Goal: Task Accomplishment & Management: Use online tool/utility

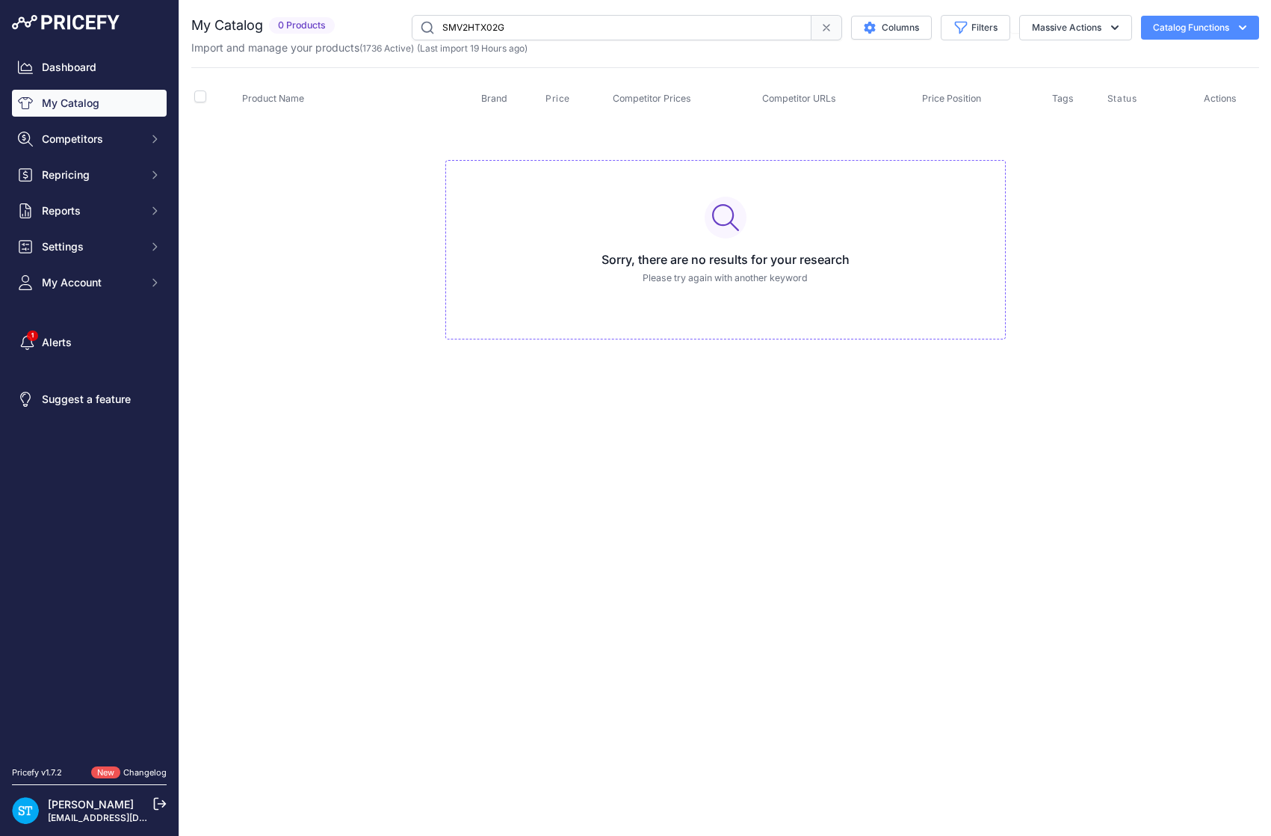
click at [484, 32] on input "SMV2HTX02G" at bounding box center [612, 27] width 400 height 25
paste input "LWR7496O4B"
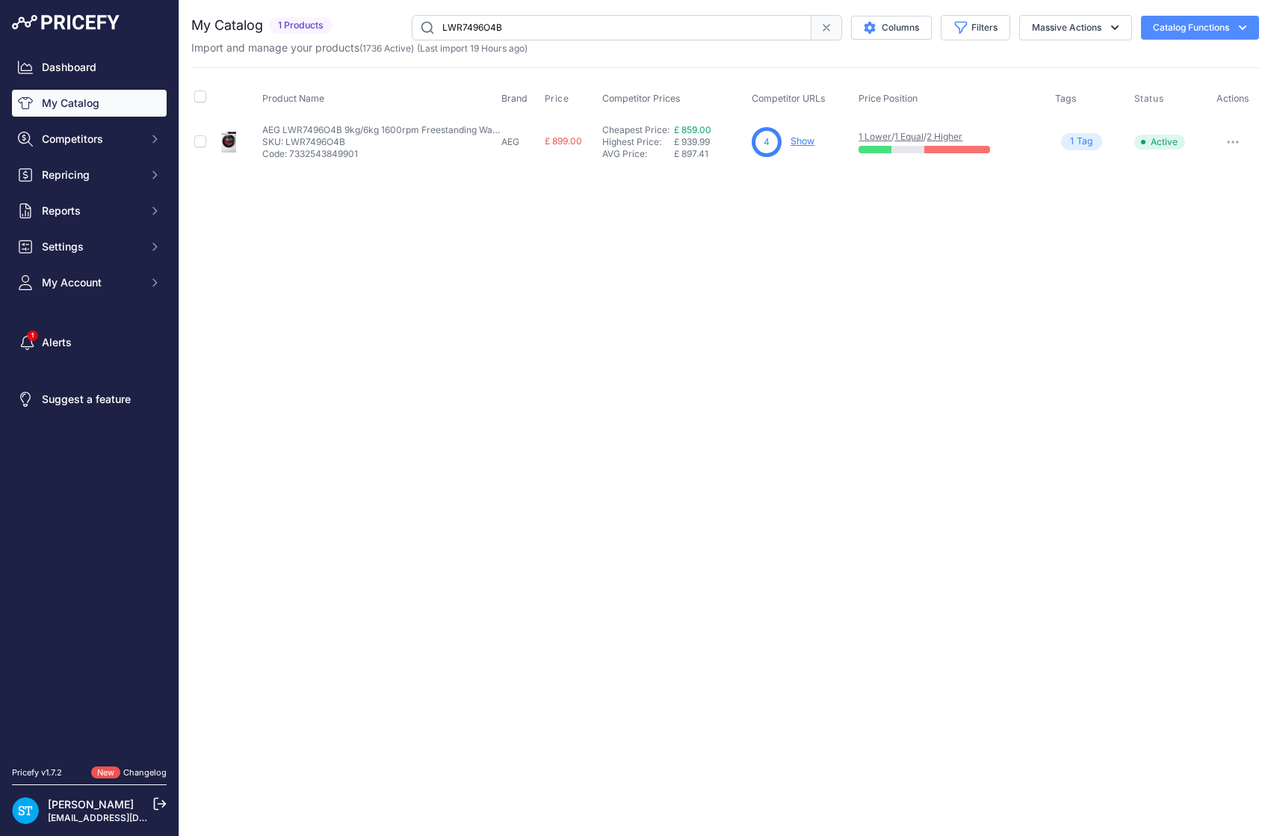
click at [801, 141] on link "Show" at bounding box center [803, 140] width 24 height 11
click at [475, 22] on input "LWR7496O4B" at bounding box center [612, 27] width 400 height 25
paste input "OL750UK"
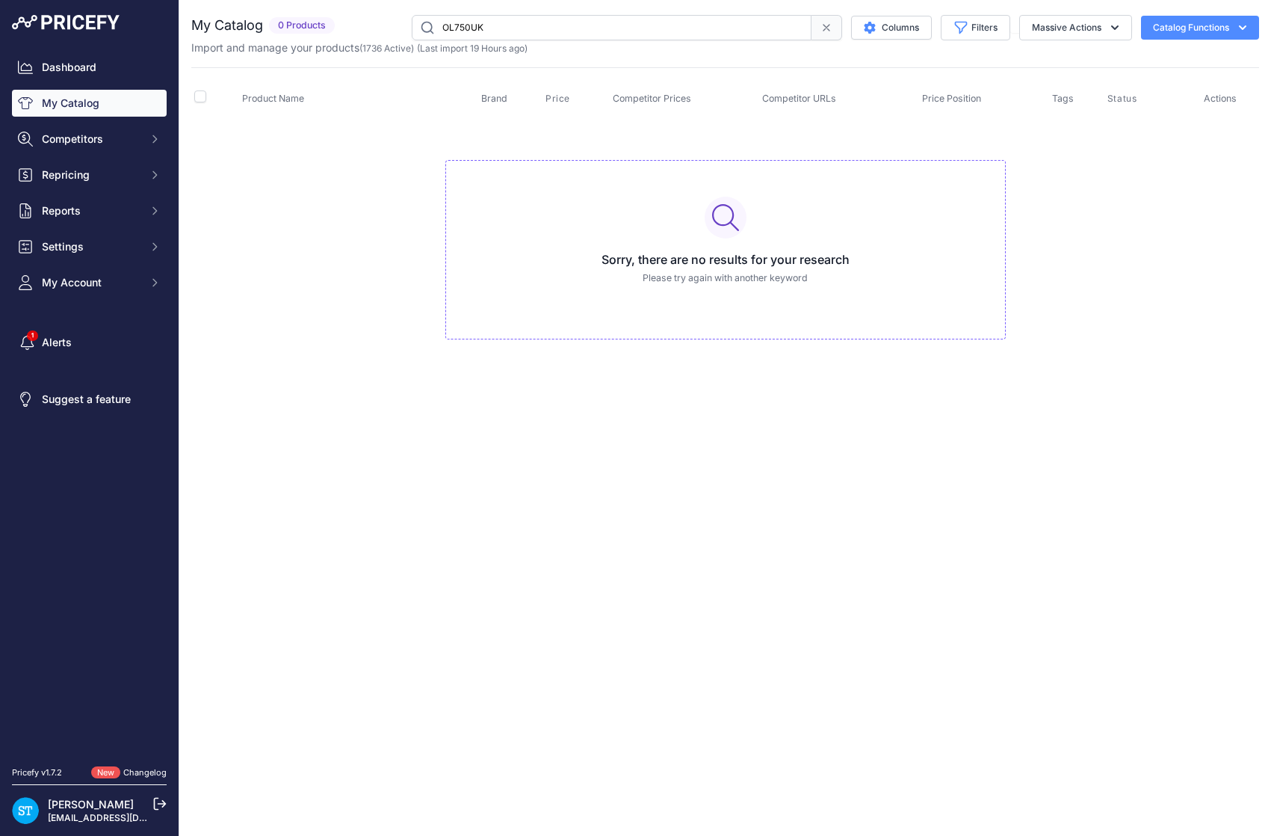
click at [484, 25] on input "OL750UK" at bounding box center [612, 27] width 400 height 25
paste input "H2455BP"
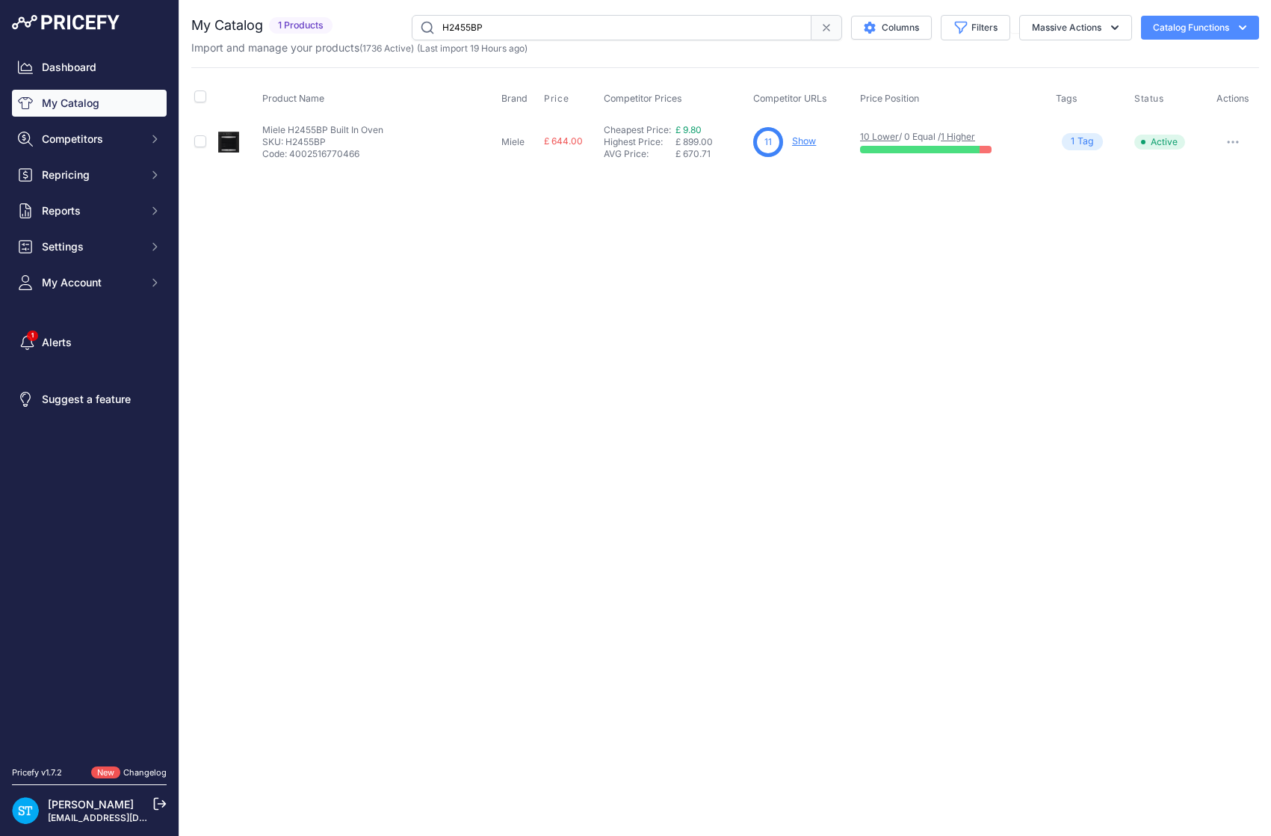
click at [807, 141] on link "Show" at bounding box center [804, 140] width 24 height 11
click at [469, 26] on input "H2455BP" at bounding box center [612, 27] width 400 height 25
paste input "65B"
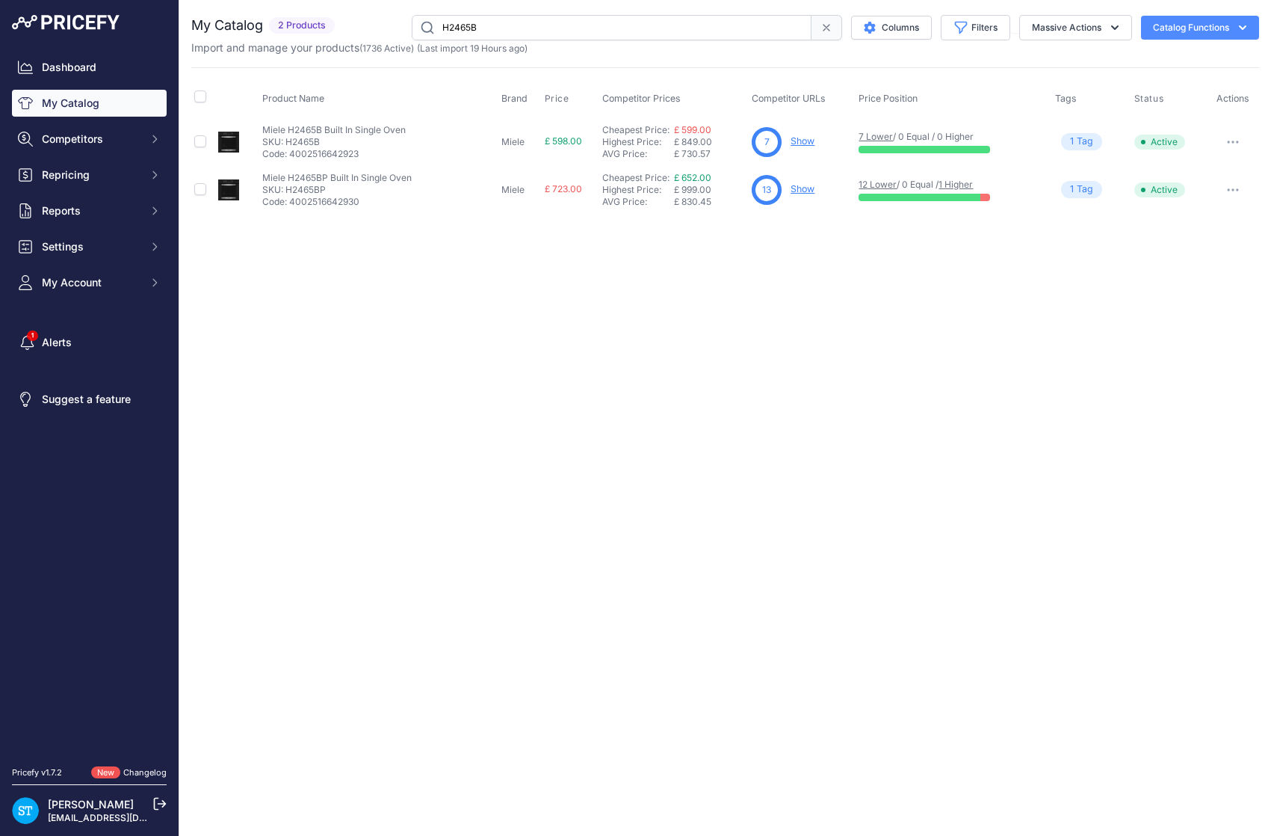
click at [786, 308] on div "Close You are not connected to the internet." at bounding box center [725, 418] width 1092 height 836
click at [801, 141] on link "Show" at bounding box center [803, 140] width 24 height 11
click at [474, 32] on input "H2465B" at bounding box center [612, 27] width 400 height 25
paste input "LFR84946UC"
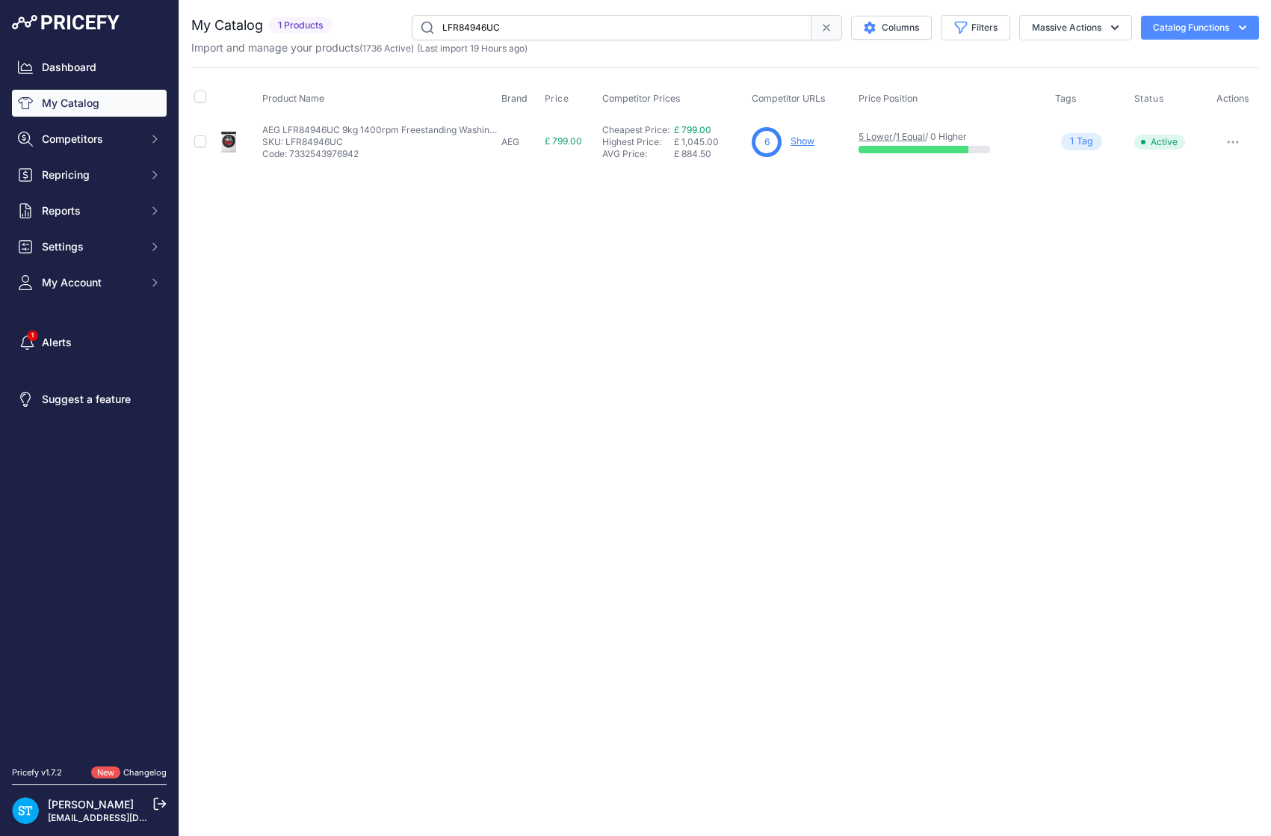
click at [456, 30] on input "LFR84946UC" at bounding box center [612, 27] width 400 height 25
paste input "TR739G4B"
click at [786, 186] on div "Close You are not connected to the internet." at bounding box center [725, 418] width 1092 height 836
click at [808, 143] on link "Show" at bounding box center [804, 140] width 24 height 11
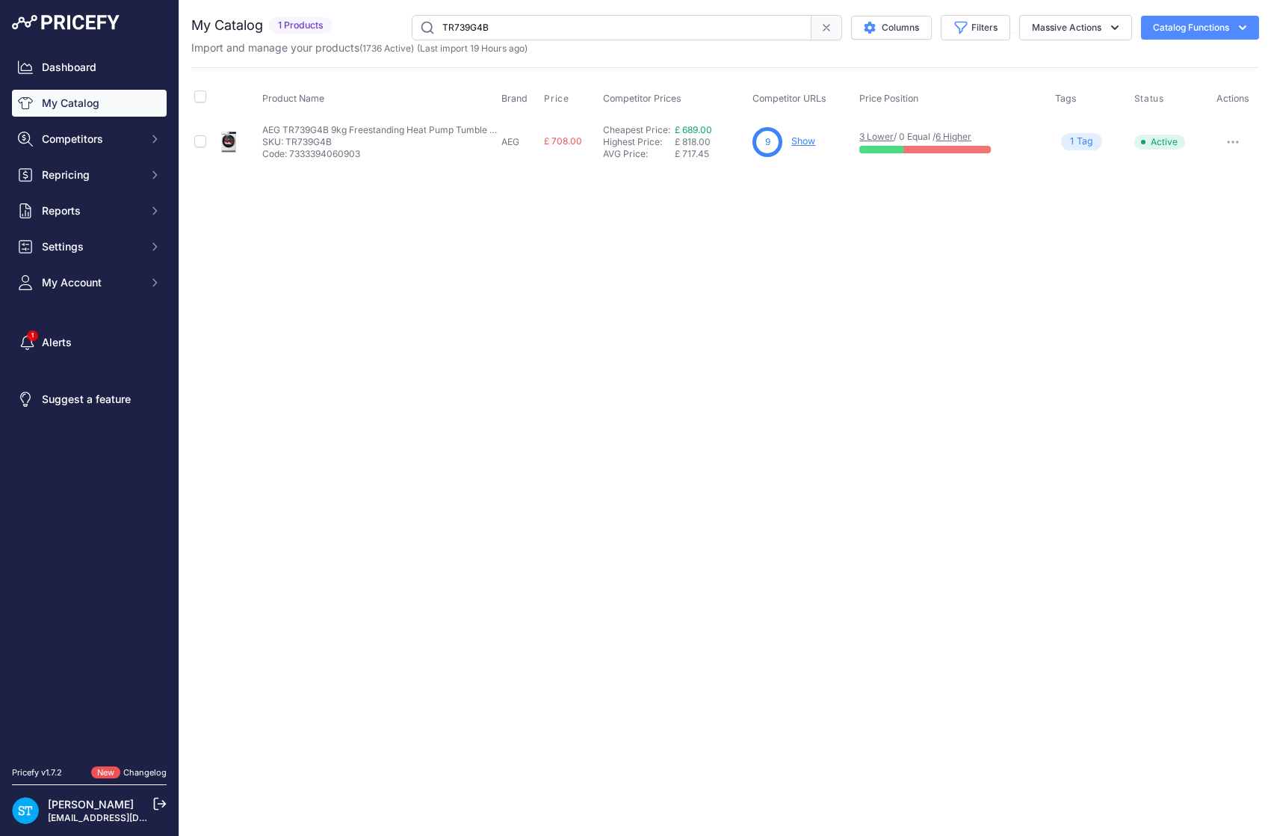
click at [468, 25] on input "TR739G4B" at bounding box center [612, 27] width 400 height 25
paste input "H2861"
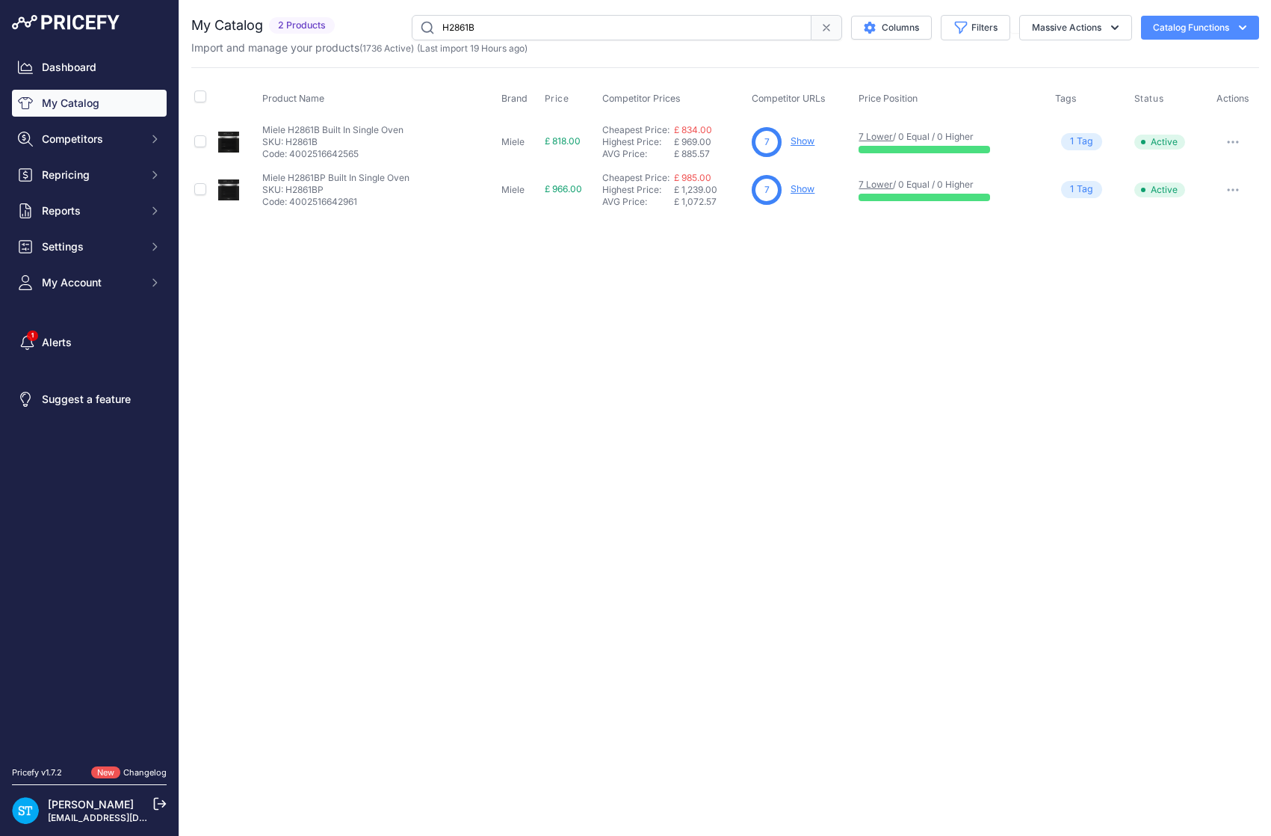
click at [469, 29] on input "H2861B" at bounding box center [612, 27] width 400 height 25
paste input "K7715E"
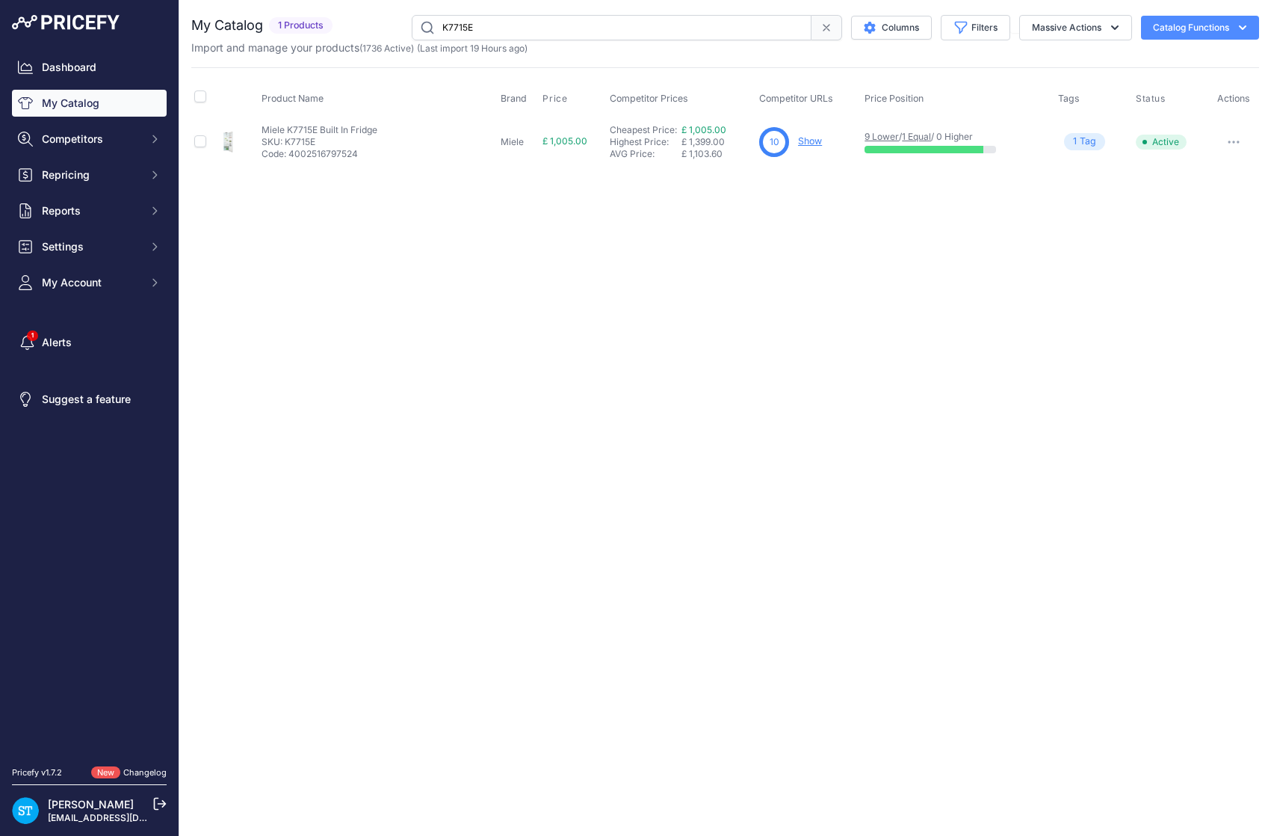
click at [860, 176] on div "You are not connected to the internet. My Catalog" at bounding box center [725, 90] width 1068 height 181
click at [804, 141] on link "Show" at bounding box center [810, 140] width 24 height 11
click at [454, 22] on input "K7715E" at bounding box center [612, 27] width 400 height 25
paste input "WEJ885WCS"
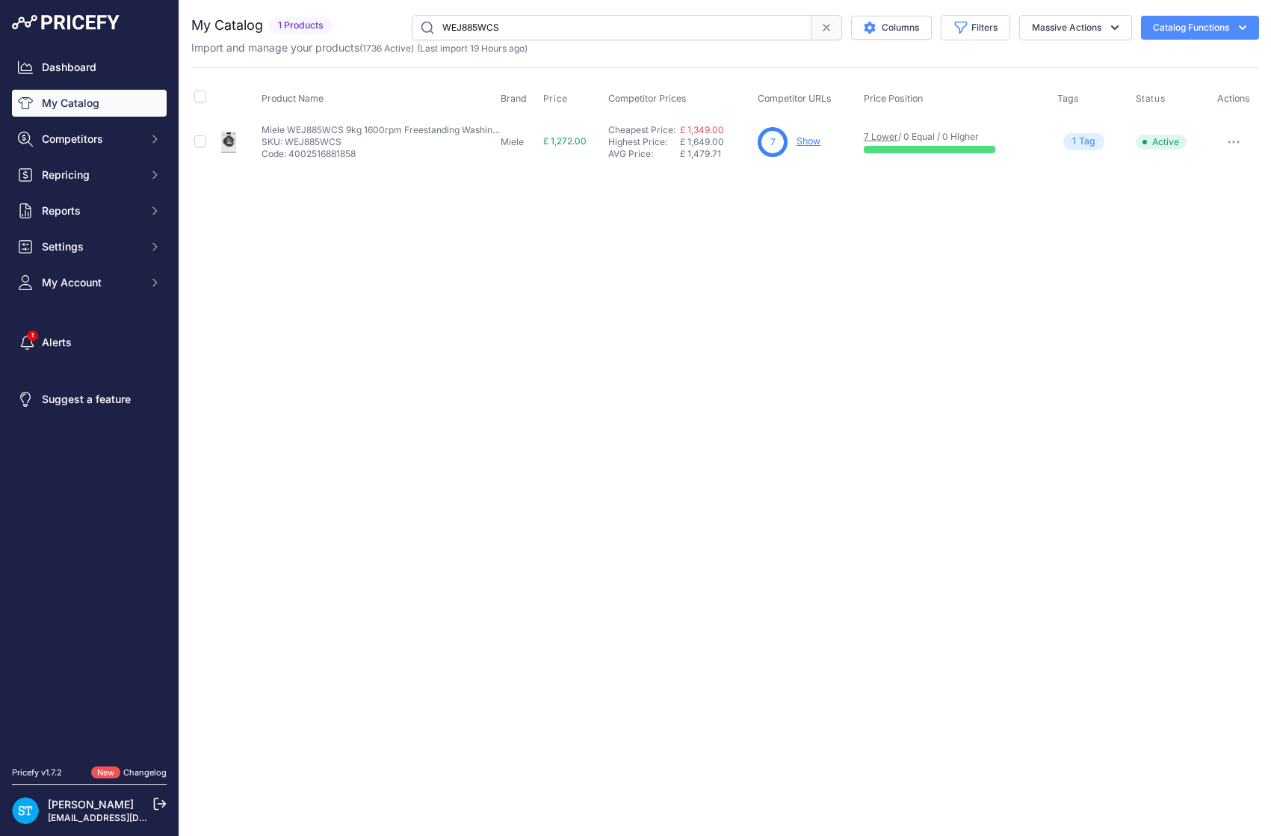
click at [810, 250] on div "Close You are not connected to the internet." at bounding box center [725, 418] width 1092 height 836
click at [476, 34] on input "WEJ885WCS" at bounding box center [612, 27] width 400 height 25
click at [476, 31] on input "WEJ885WCS" at bounding box center [612, 27] width 400 height 25
paste input "H7164BP"
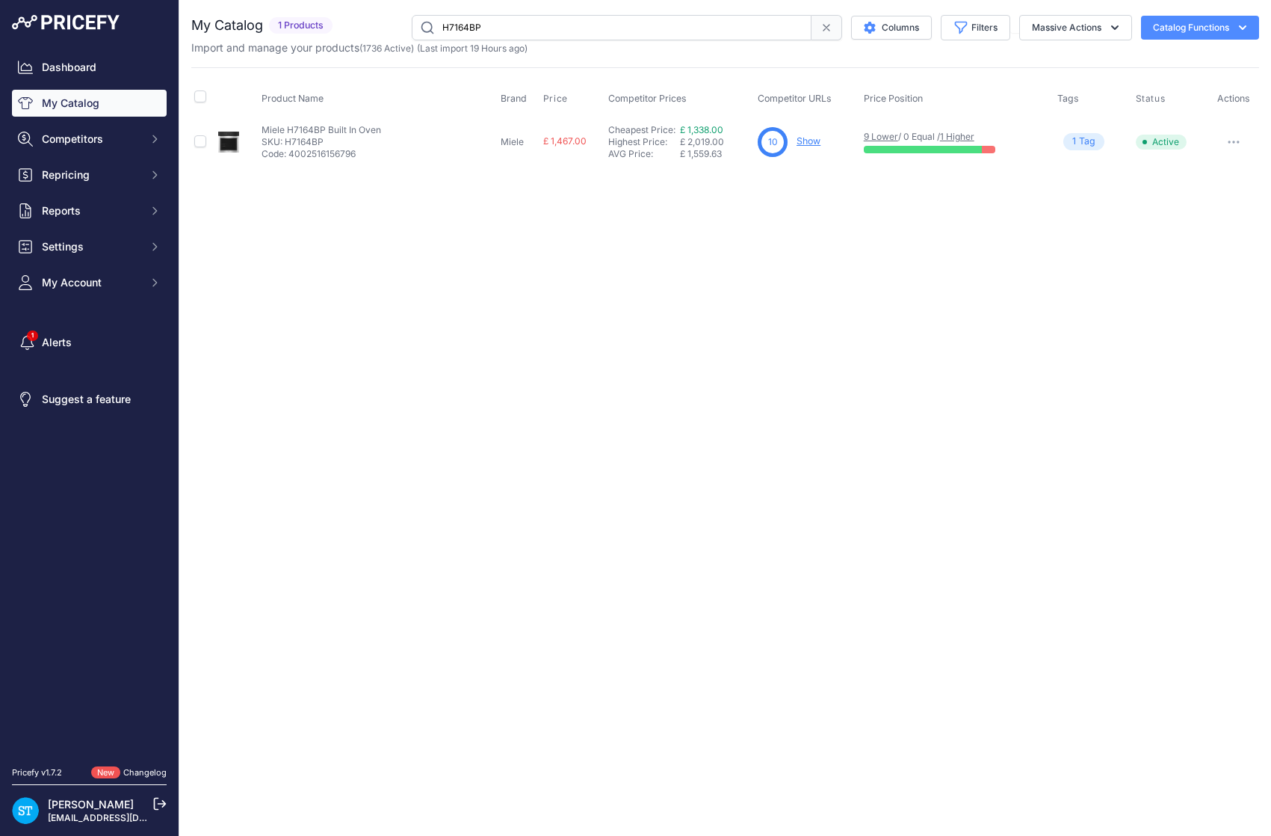
drag, startPoint x: 711, startPoint y: 226, endPoint x: 716, endPoint y: 212, distance: 15.1
click at [712, 219] on div "Close You are not connected to the internet." at bounding box center [725, 418] width 1092 height 836
click at [807, 141] on link "Show" at bounding box center [809, 140] width 24 height 11
click at [566, 34] on input "H7164BP" at bounding box center [612, 27] width 400 height 25
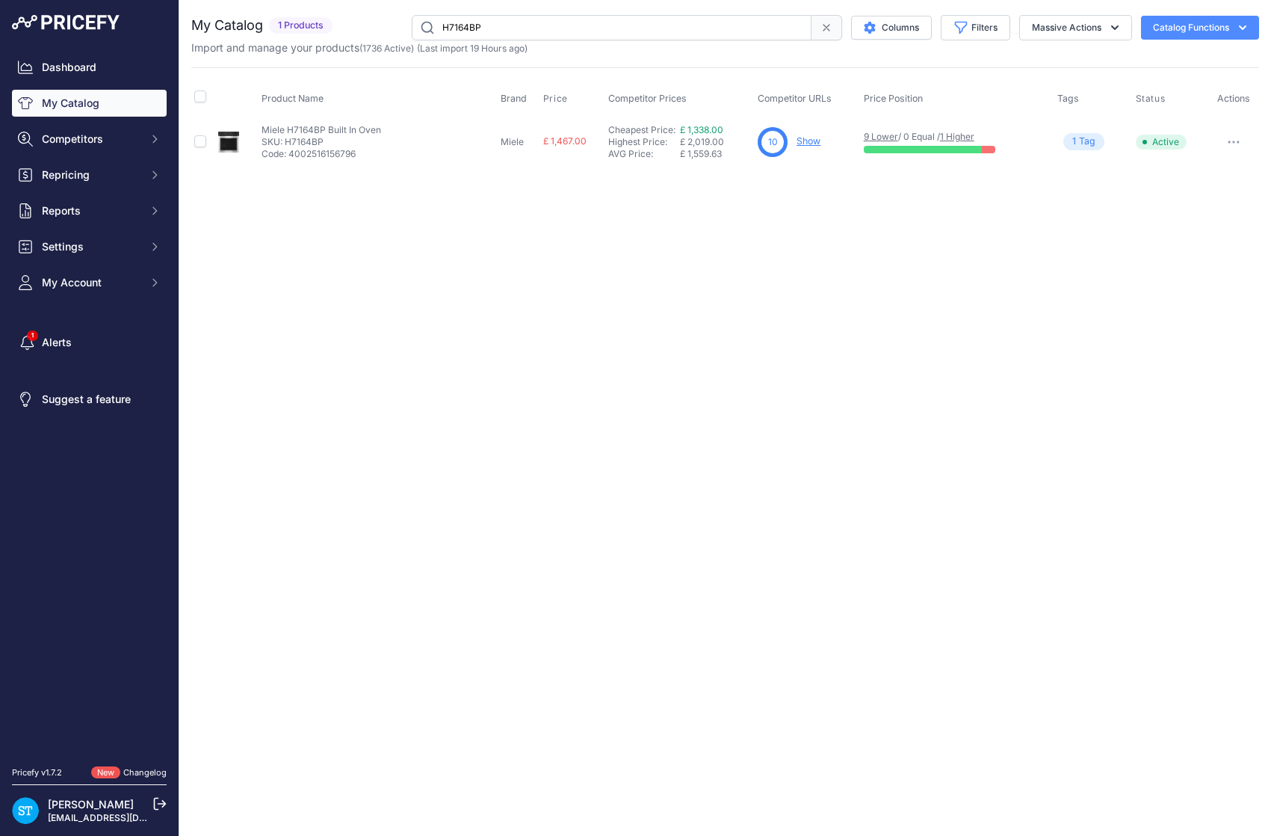
paste input "FNS7774D"
click at [805, 232] on div "Close You are not connected to the internet." at bounding box center [725, 418] width 1092 height 836
drag, startPoint x: 813, startPoint y: 142, endPoint x: 806, endPoint y: 147, distance: 8.7
click at [813, 142] on link "Show" at bounding box center [807, 140] width 24 height 11
click at [486, 27] on input "FNS7774D" at bounding box center [612, 27] width 400 height 25
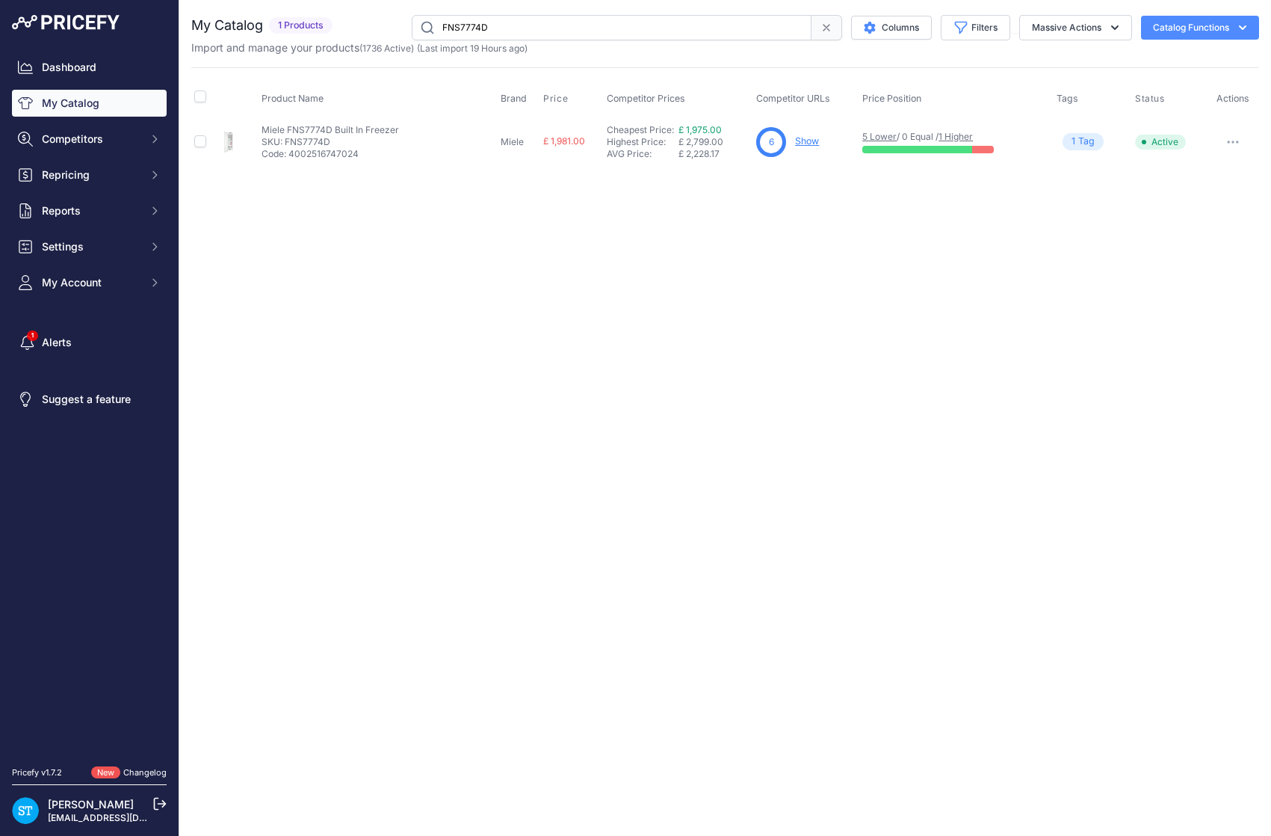
click at [486, 27] on input "FNS7774D" at bounding box center [612, 27] width 400 height 25
paste input "KU7030"
click at [453, 23] on input "KU7030D" at bounding box center [612, 27] width 400 height 25
paste input "15"
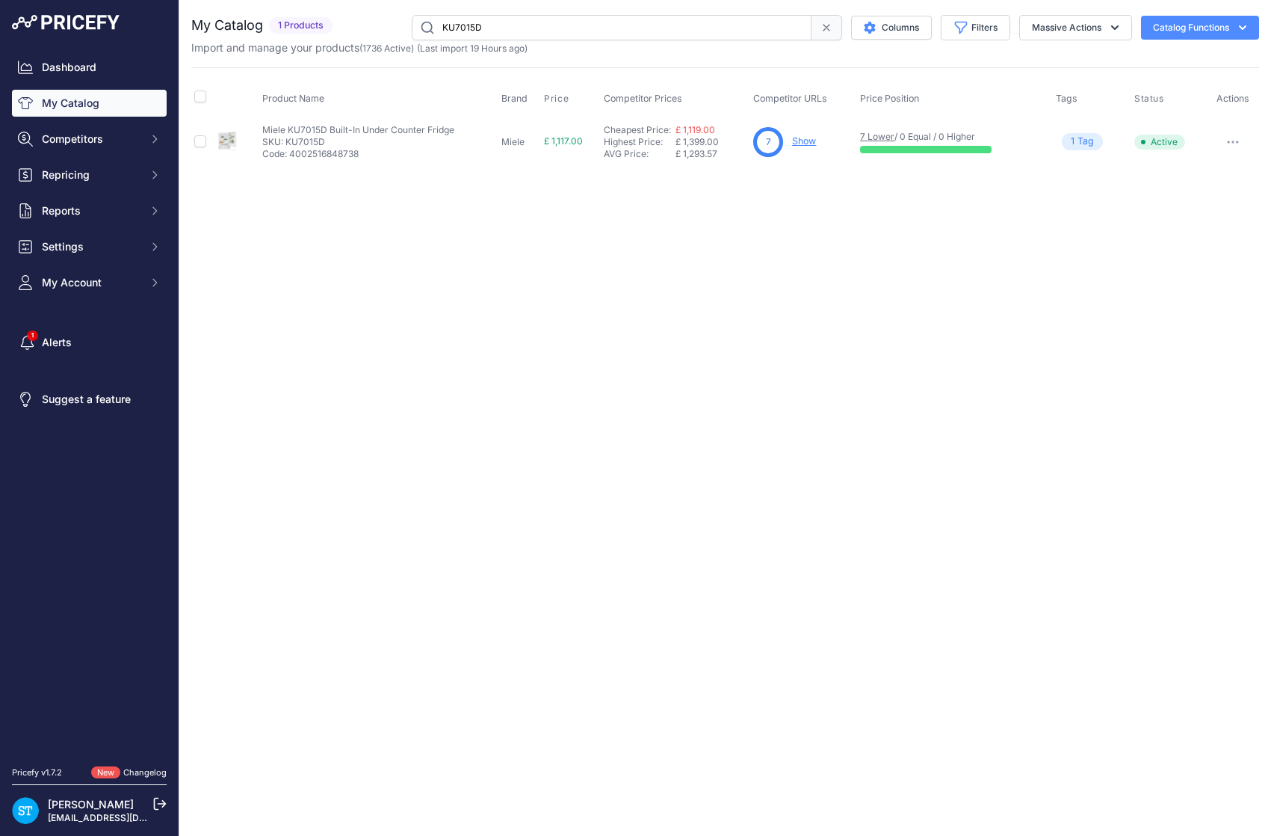
click at [814, 239] on div "Close You are not connected to the internet." at bounding box center [725, 418] width 1092 height 836
click at [493, 30] on input "KU7015D" at bounding box center [612, 27] width 400 height 25
paste input "M7240TC"
drag, startPoint x: 765, startPoint y: 291, endPoint x: 783, endPoint y: 265, distance: 31.3
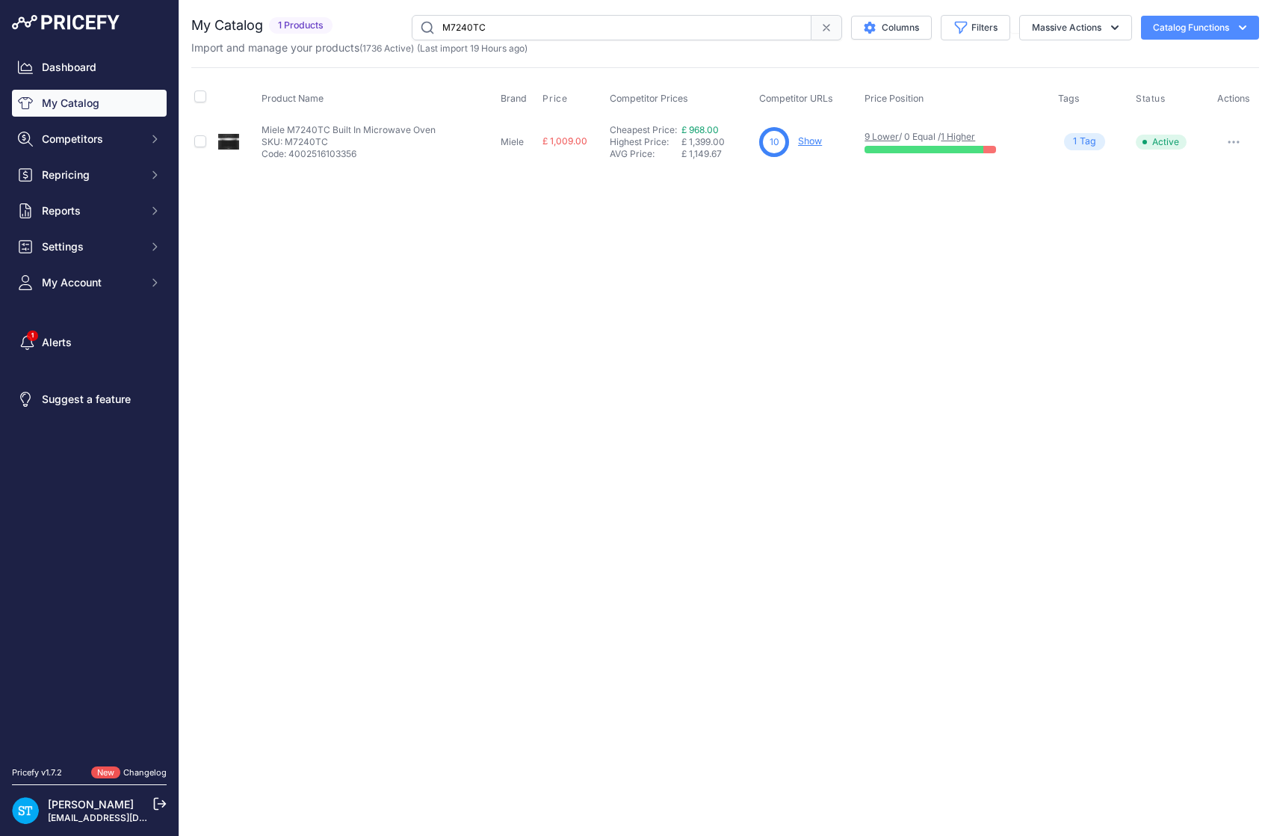
click at [774, 277] on div "Close You are not connected to the internet." at bounding box center [725, 418] width 1092 height 836
click at [810, 143] on link "Show" at bounding box center [810, 140] width 24 height 11
click at [460, 25] on input "M7240TC" at bounding box center [612, 27] width 400 height 25
paste input "TCR780WP"
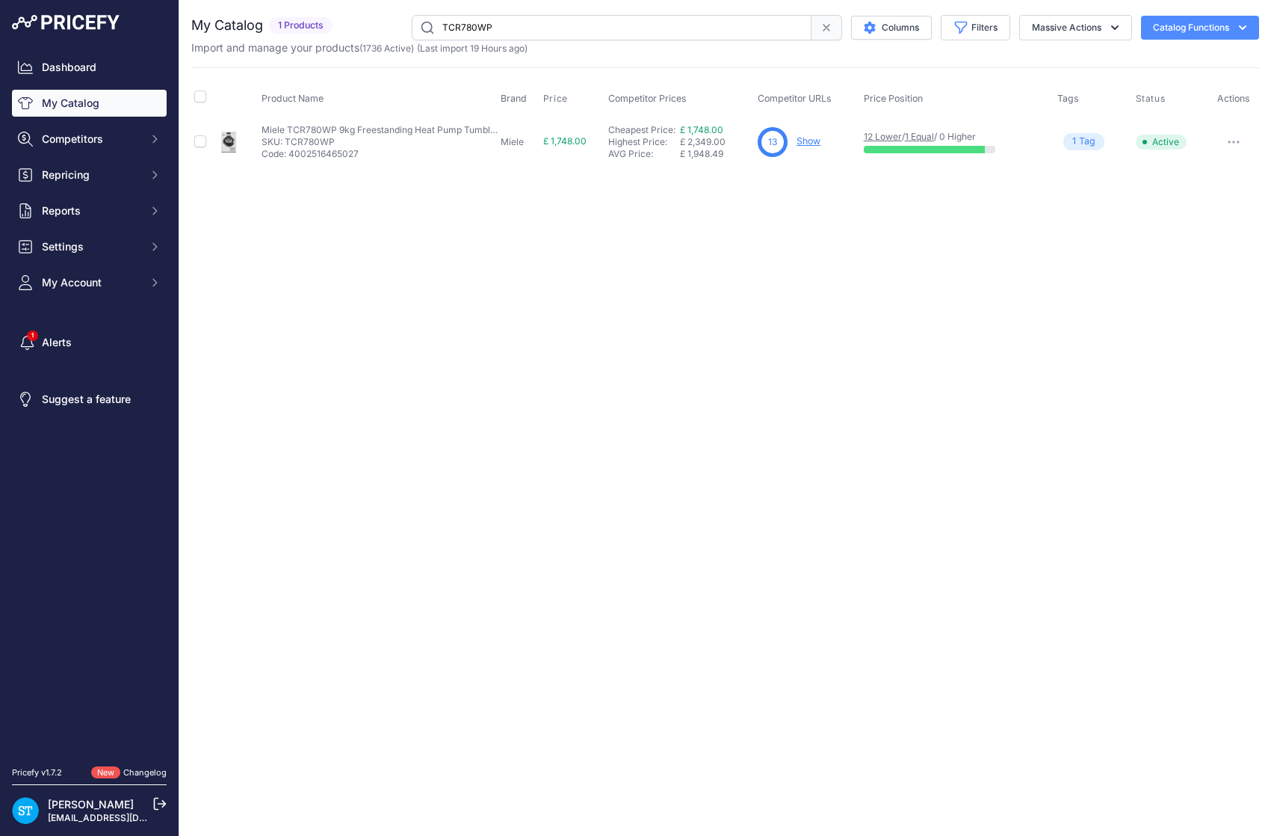
click at [999, 248] on div "Close You are not connected to the internet." at bounding box center [725, 418] width 1092 height 836
click at [477, 31] on input "TCR780WP" at bounding box center [612, 27] width 400 height 25
paste input "G7760SCVI"
click at [815, 217] on div "Close You are not connected to the internet." at bounding box center [725, 418] width 1092 height 836
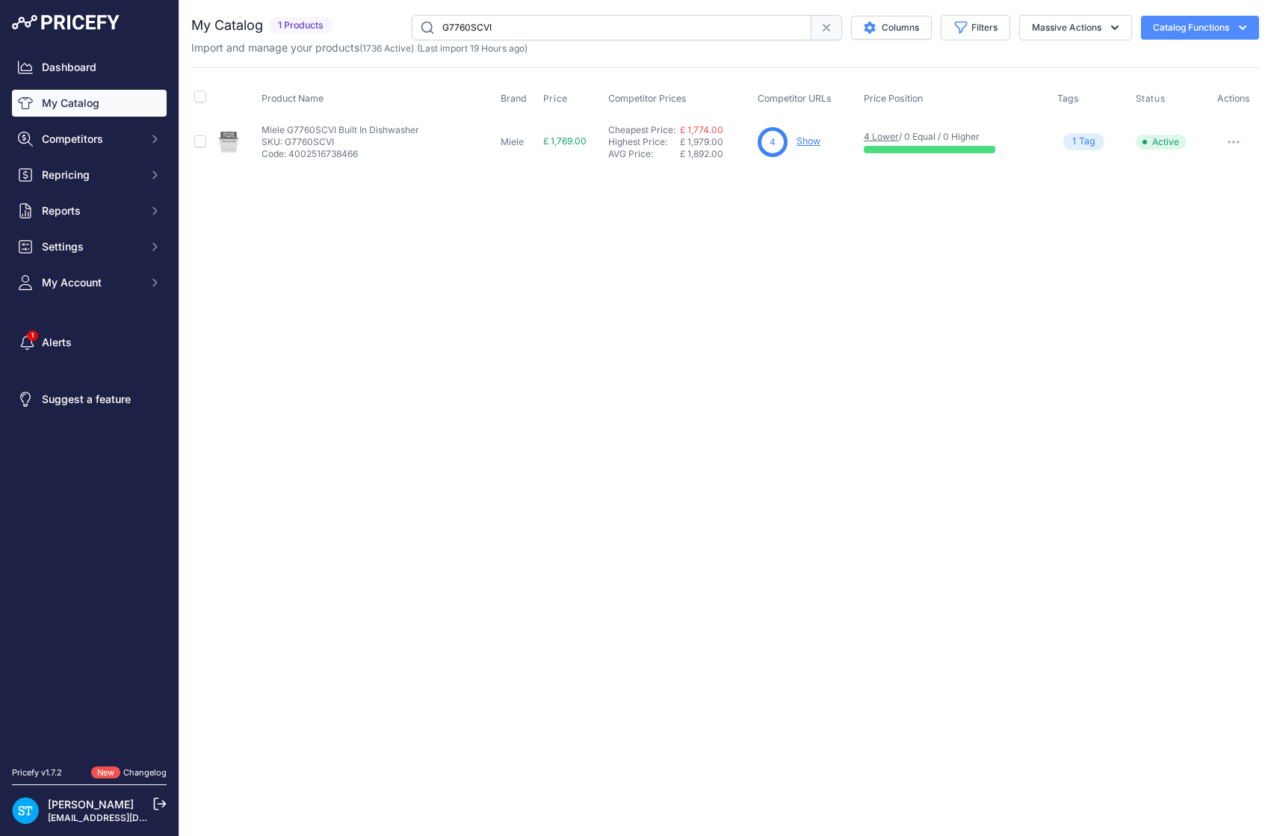
click at [482, 25] on input "G7760SCVI" at bounding box center [612, 27] width 400 height 25
paste input "G7985SCVI"
paste input "985SC"
type input "G7985SCVI"
click at [809, 136] on link "Show" at bounding box center [811, 140] width 24 height 11
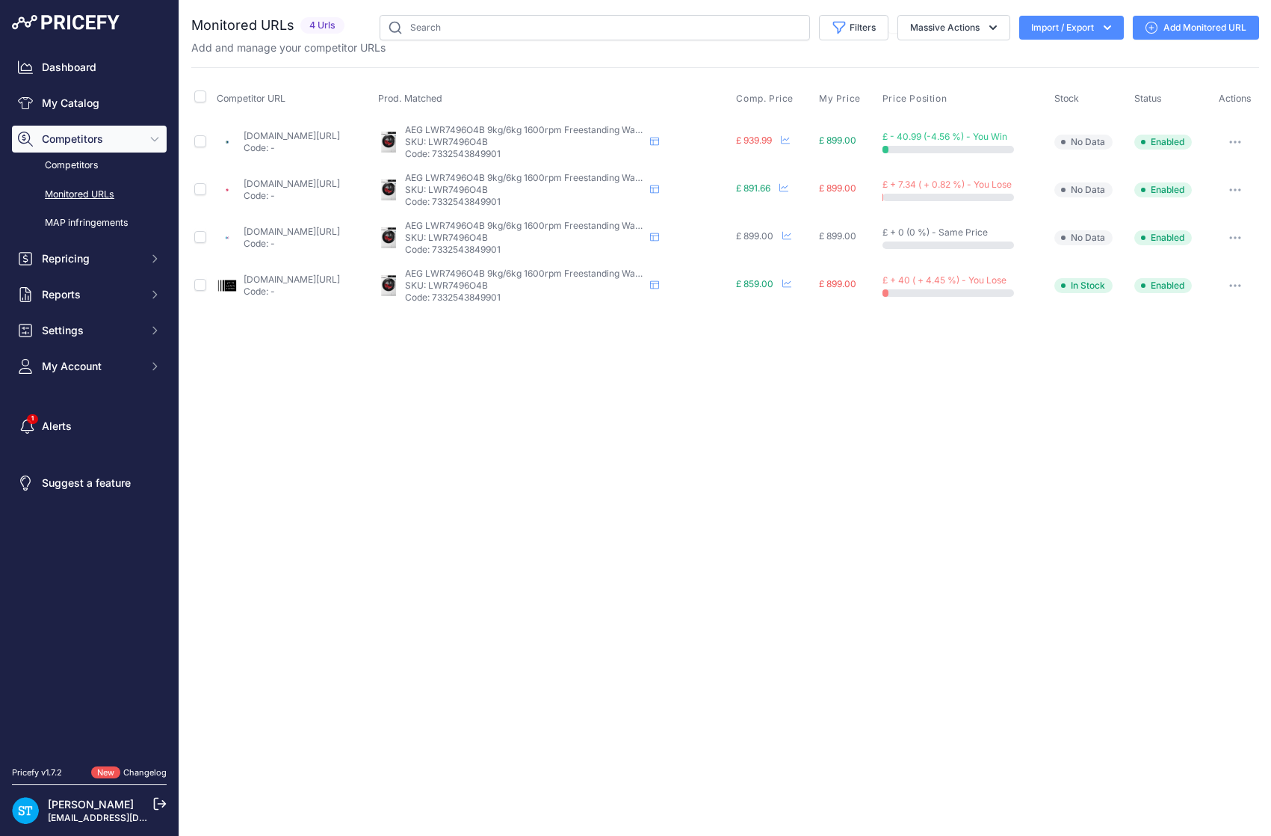
click at [244, 290] on p "Code: -" at bounding box center [292, 292] width 96 height 12
click at [259, 281] on link "johnlewis.com/aeg-7000-lwr7496o4b-freestanding-washer-dryer-9-6kg-load-1600pm-s…" at bounding box center [292, 279] width 96 height 11
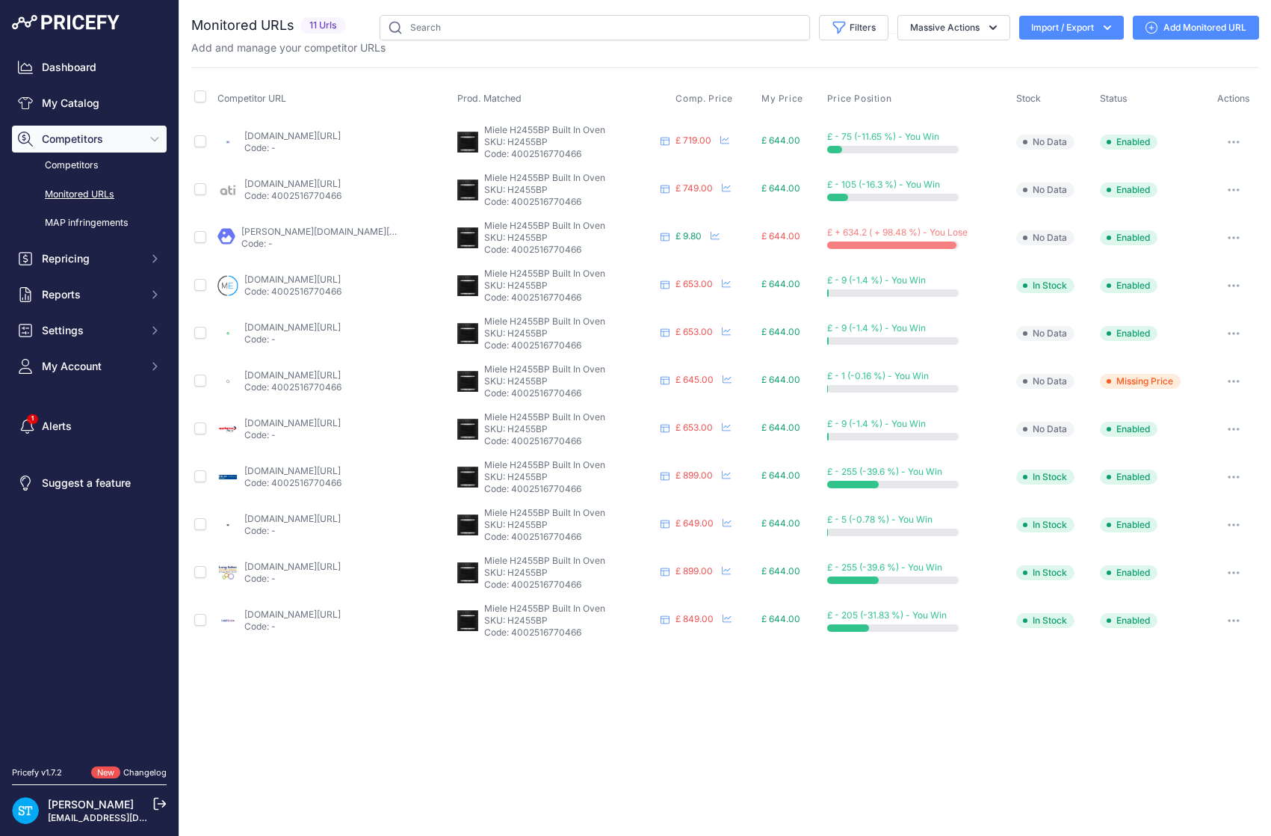
click at [704, 95] on span "Comp. Price" at bounding box center [705, 99] width 58 height 12
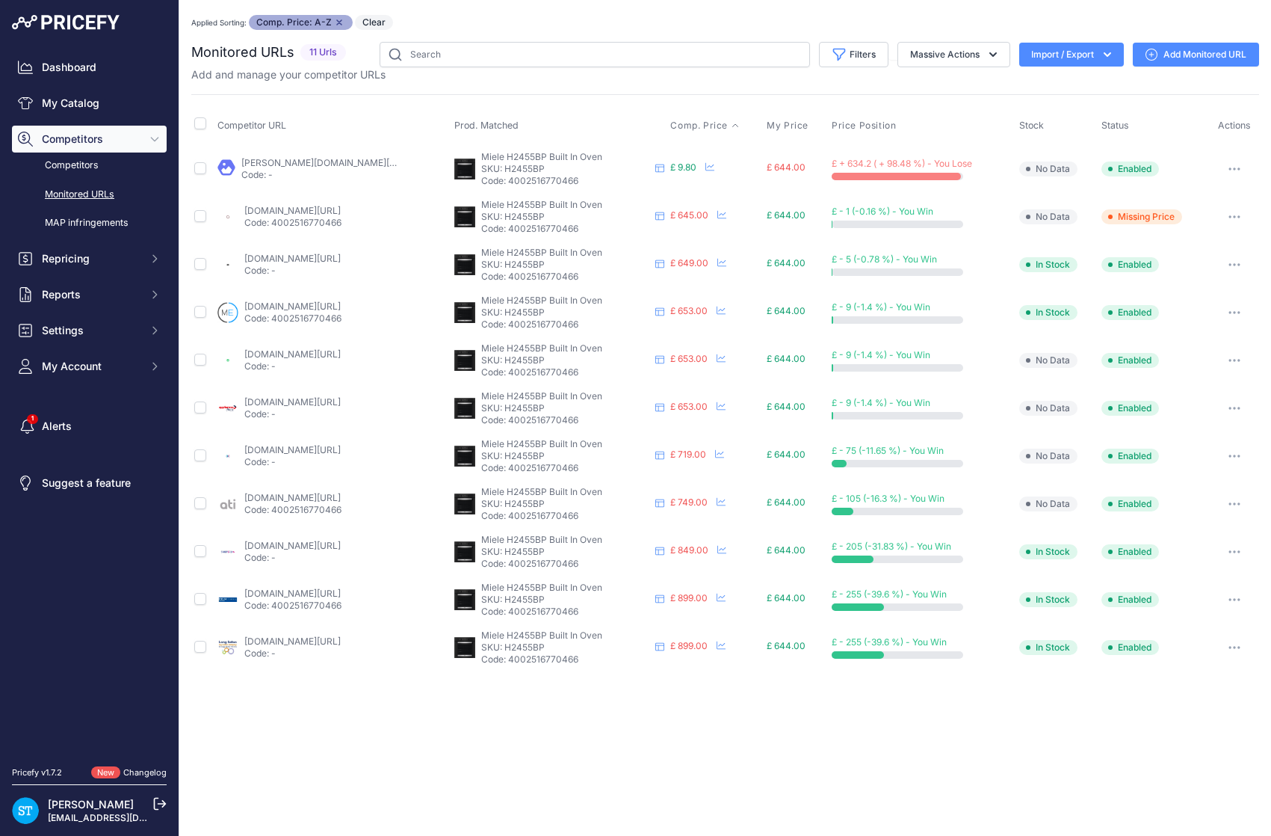
click at [1239, 164] on button "button" at bounding box center [1235, 168] width 30 height 21
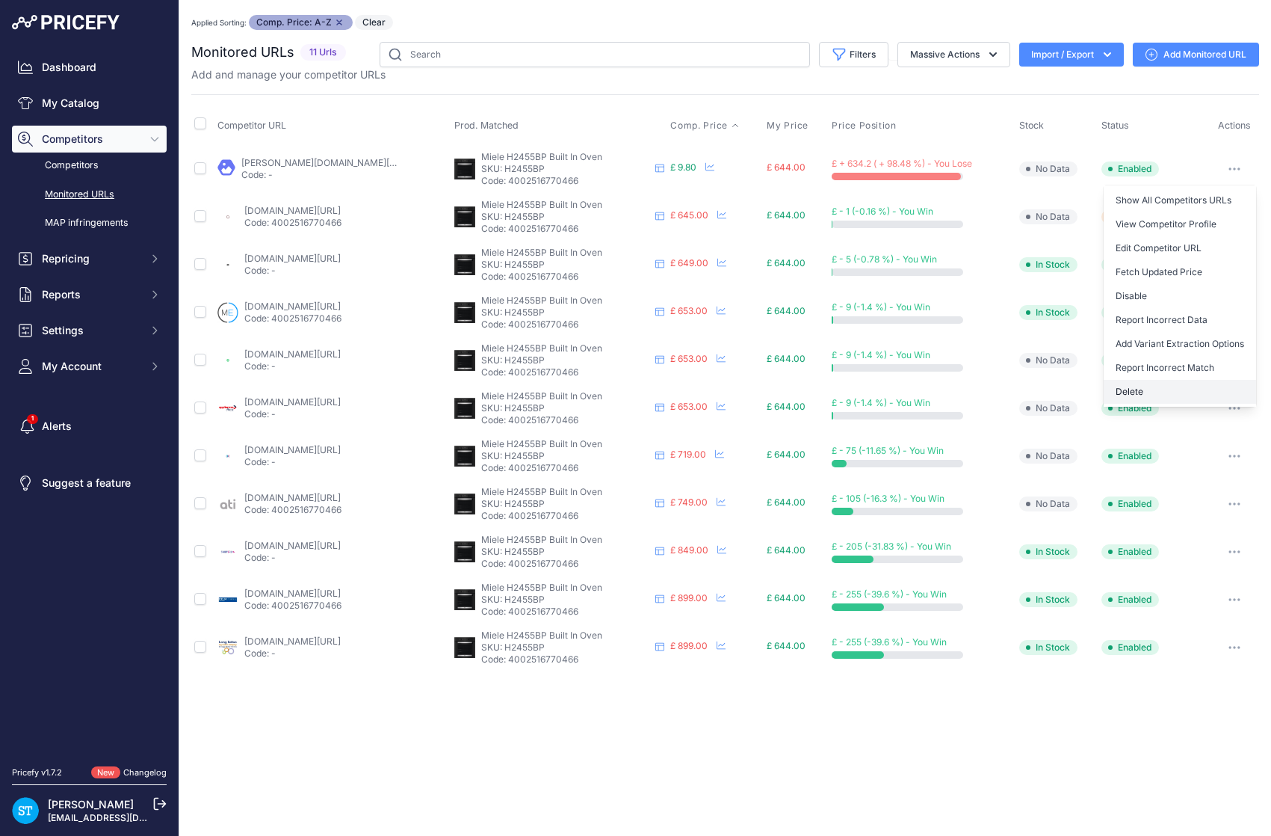
click at [1137, 386] on button "Delete" at bounding box center [1180, 392] width 152 height 24
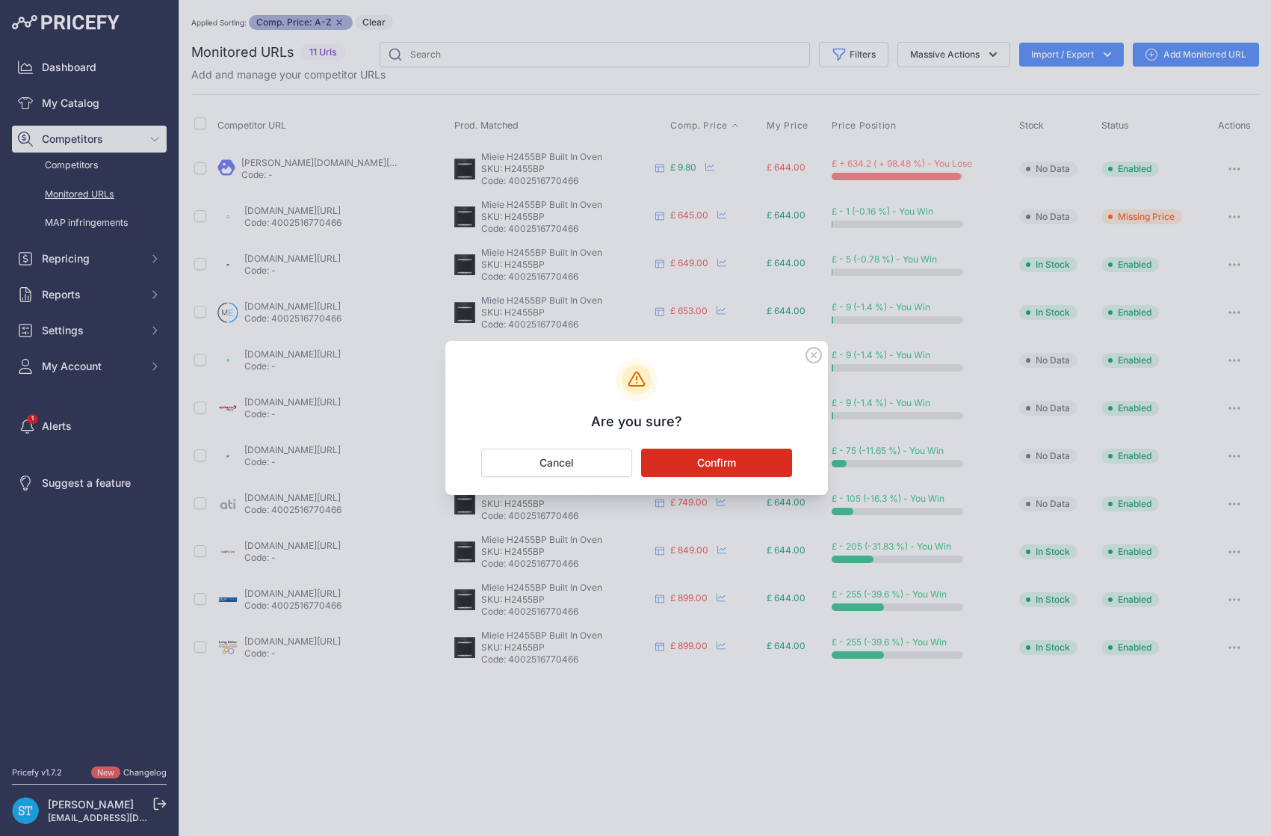
click at [725, 463] on button "Confirm" at bounding box center [716, 462] width 151 height 28
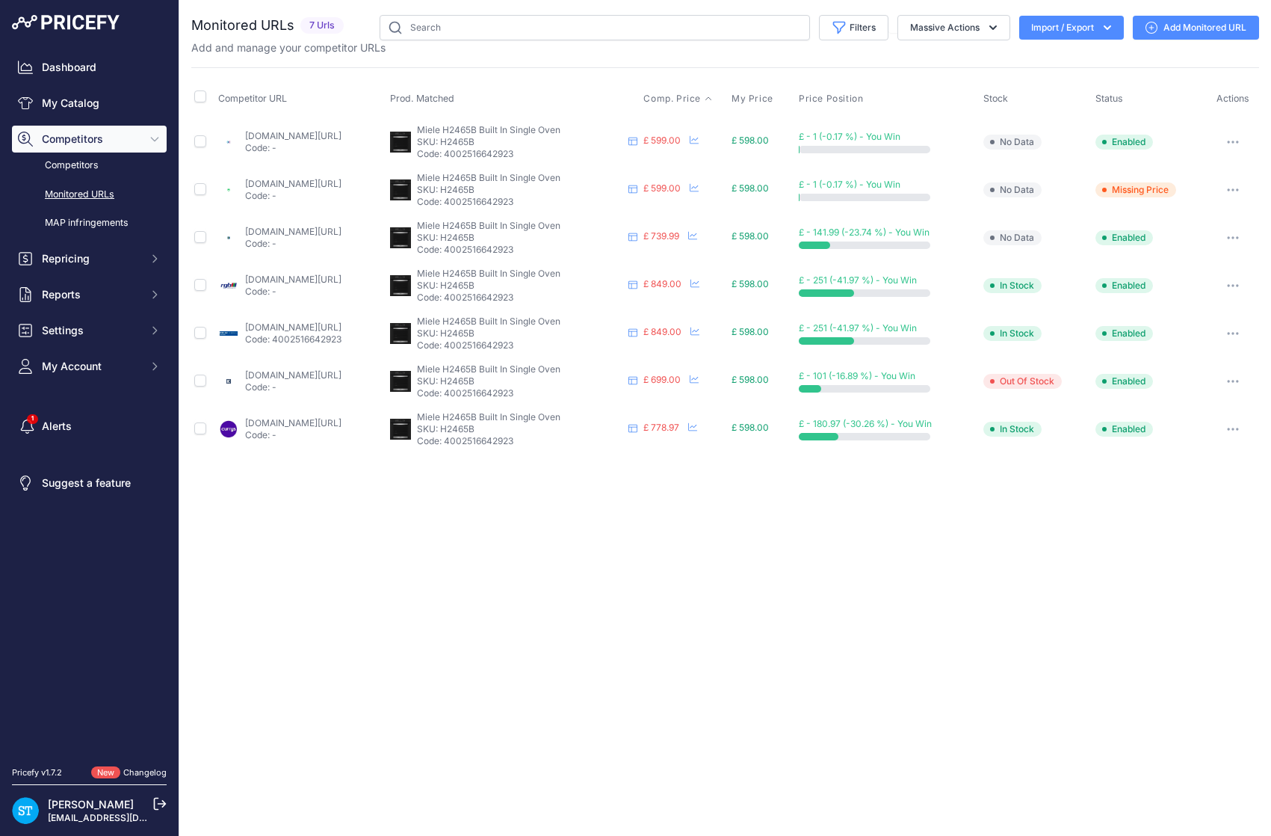
click at [701, 98] on span "Comp. Price" at bounding box center [673, 99] width 58 height 12
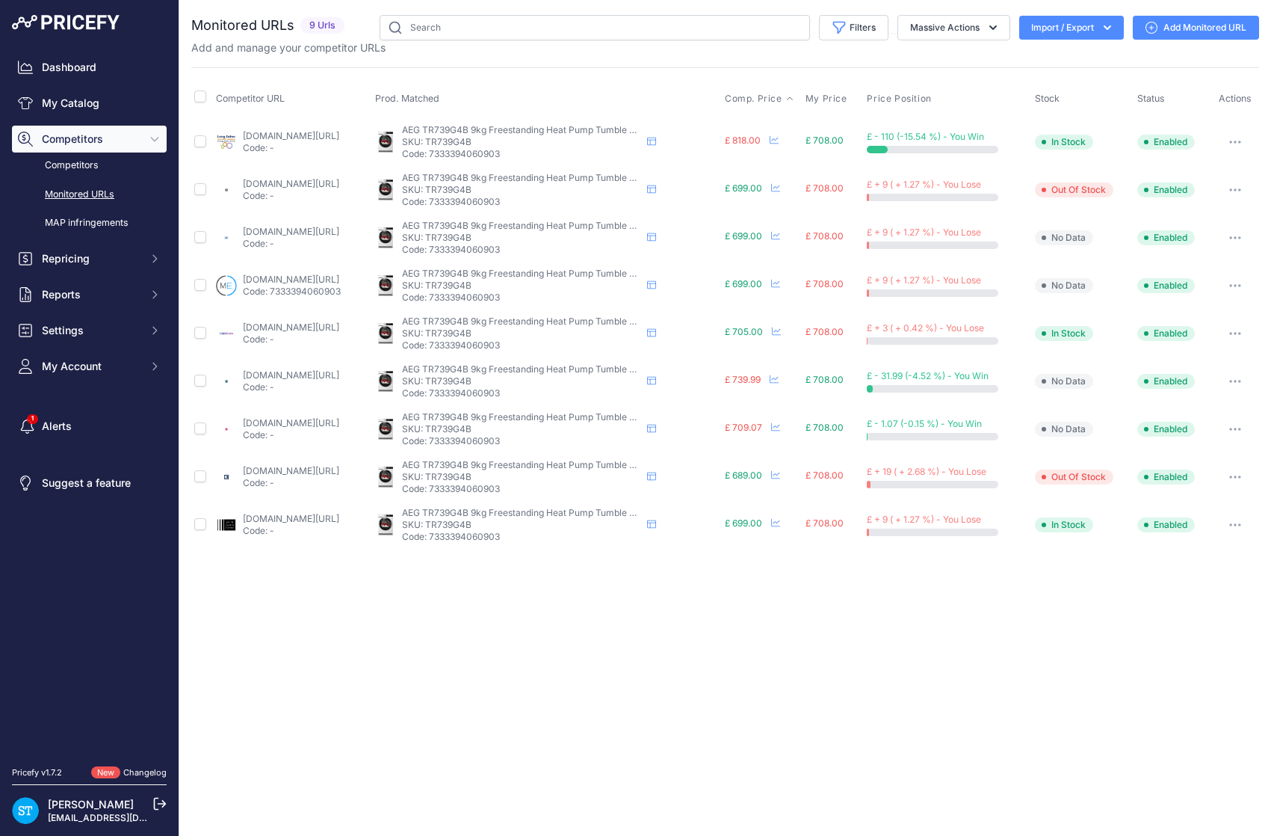
click at [783, 96] on span "Comp. Price" at bounding box center [754, 99] width 58 height 12
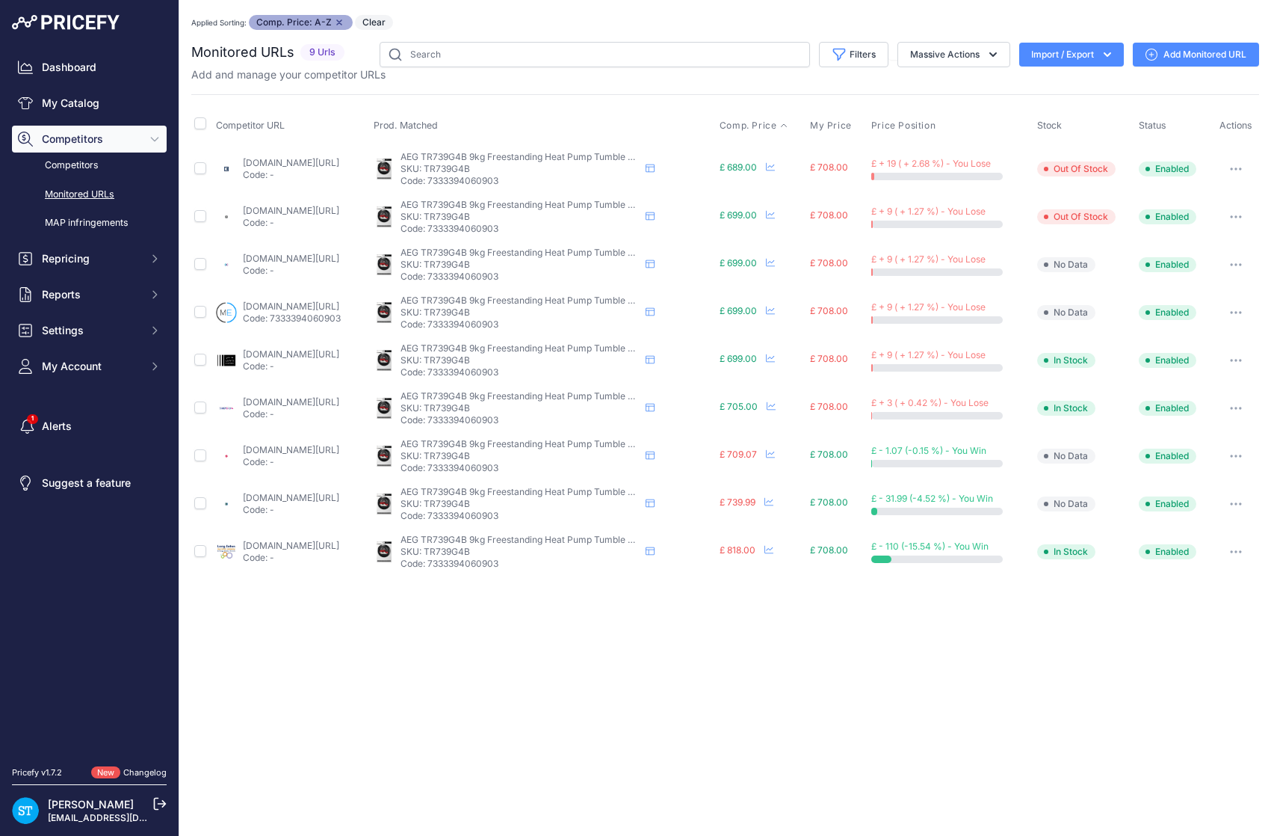
click at [694, 98] on div "Competitor URL Prod. Matched Comp. Price My Price" at bounding box center [725, 334] width 1068 height 481
click at [552, 31] on div "Applied Sorting: Comp. Price: A-Z Remove sort option Clear Monitored URLs" at bounding box center [725, 295] width 1068 height 561
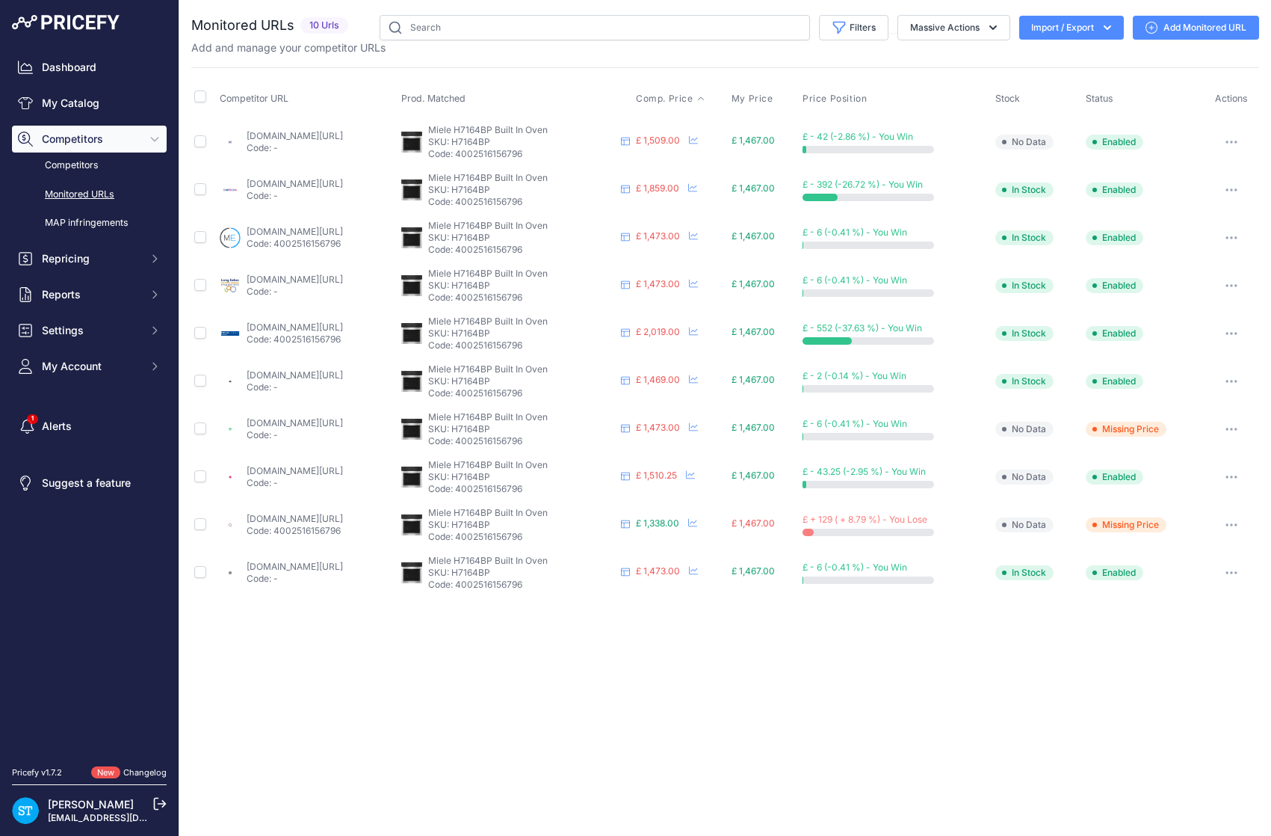
click at [694, 96] on span "Comp. Price" at bounding box center [665, 99] width 58 height 12
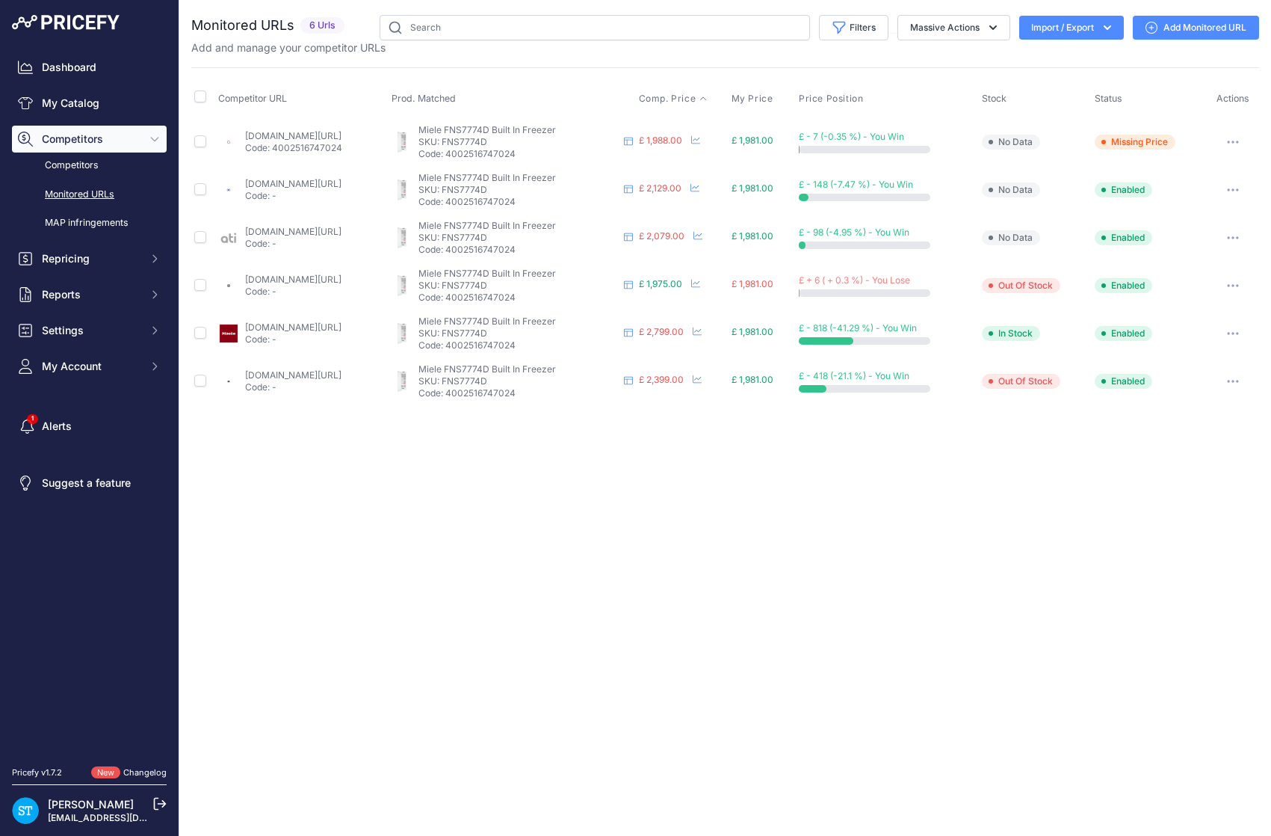
click at [697, 98] on span "Comp. Price" at bounding box center [668, 99] width 58 height 12
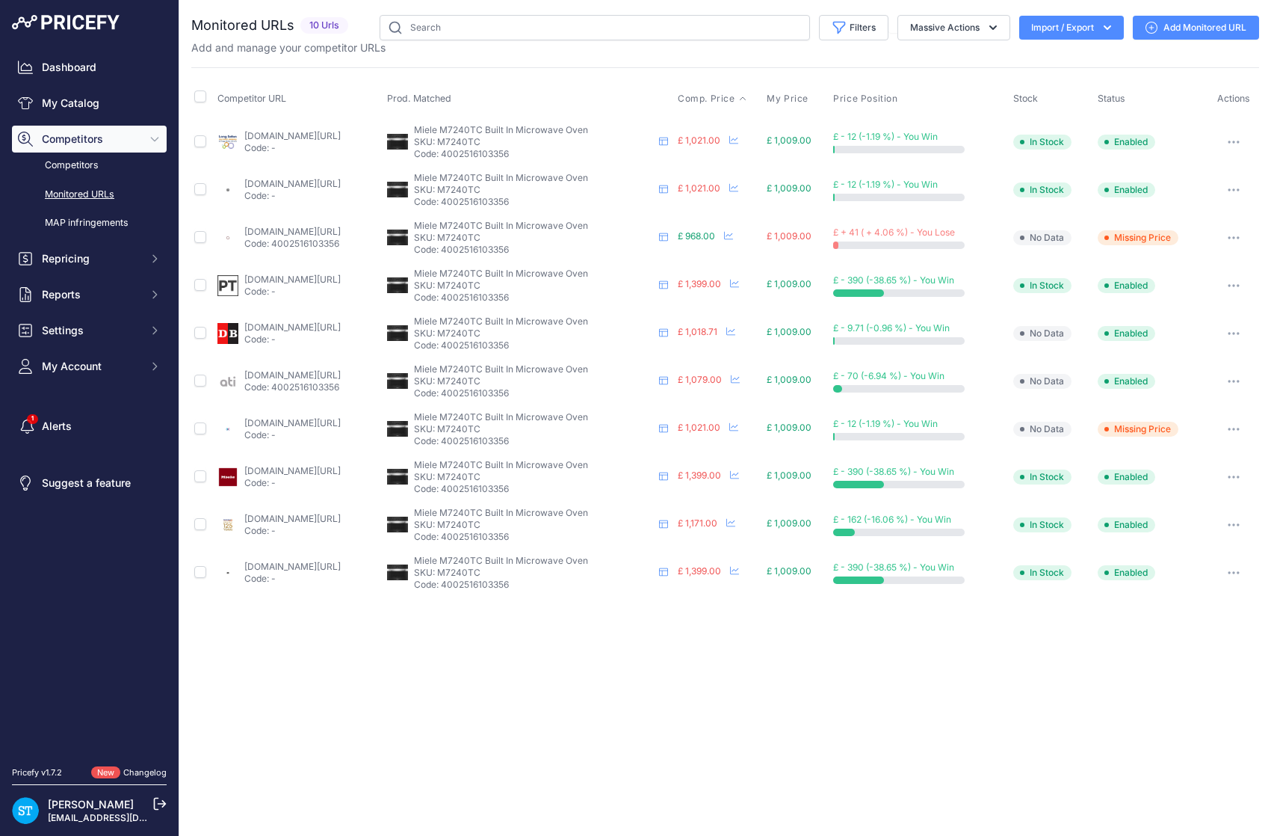
click at [736, 96] on span "Comp. Price" at bounding box center [707, 99] width 58 height 12
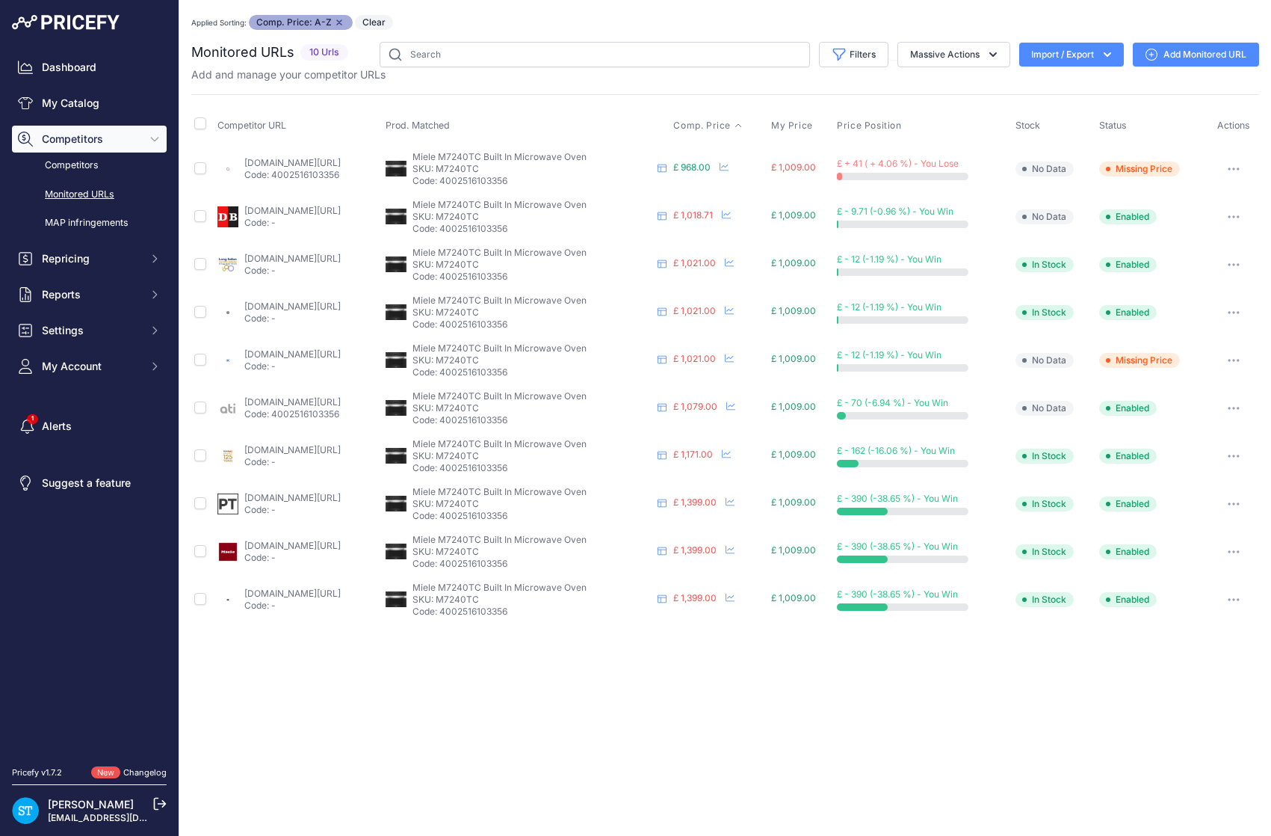
drag, startPoint x: 268, startPoint y: 164, endPoint x: 458, endPoint y: 61, distance: 215.7
click at [268, 164] on link "appliancecentre.co.uk/p/miele-m-7240-tc-built-in-microwave-oven/?prirule_jdsnik…" at bounding box center [292, 162] width 96 height 11
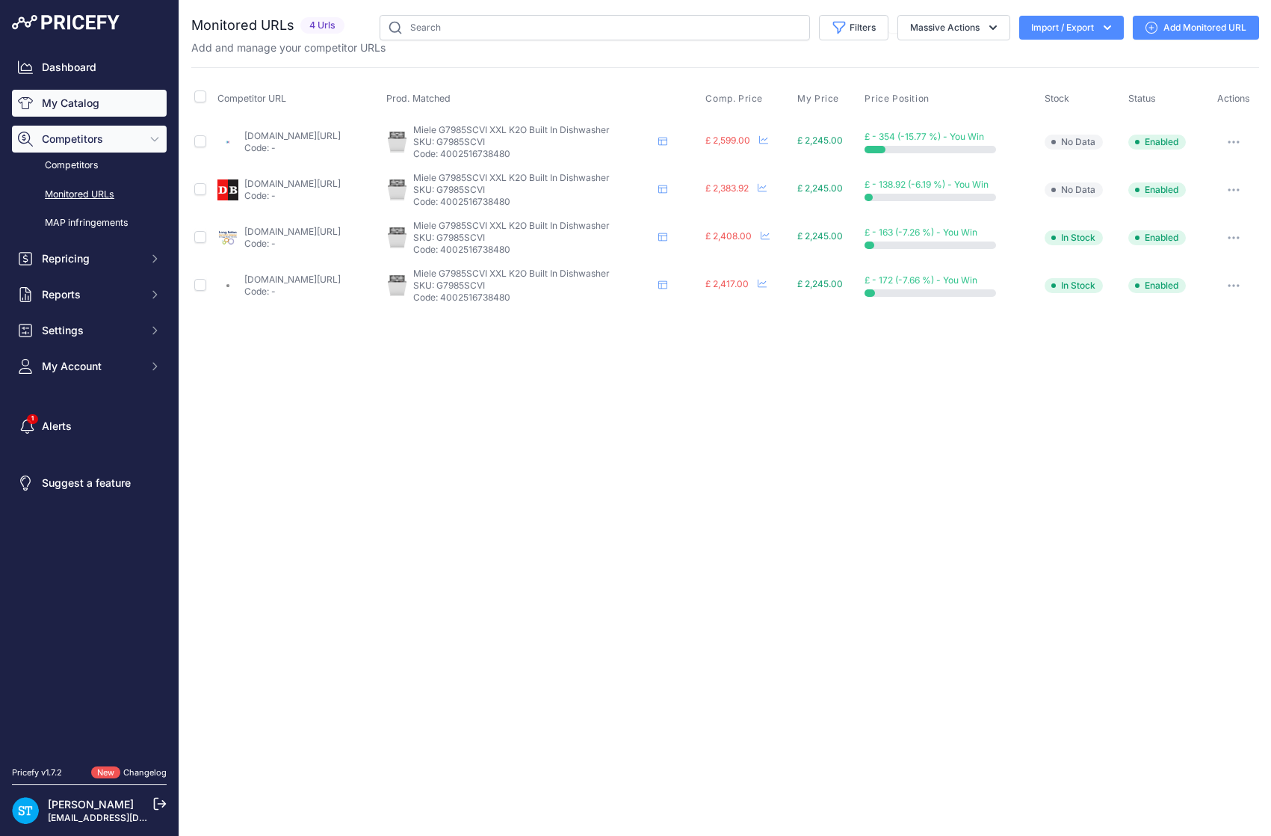
click at [68, 100] on link "My Catalog" at bounding box center [89, 103] width 155 height 27
click at [471, 26] on input "text" at bounding box center [595, 27] width 431 height 25
paste input "KDN7713E"
type input "KDN7713E"
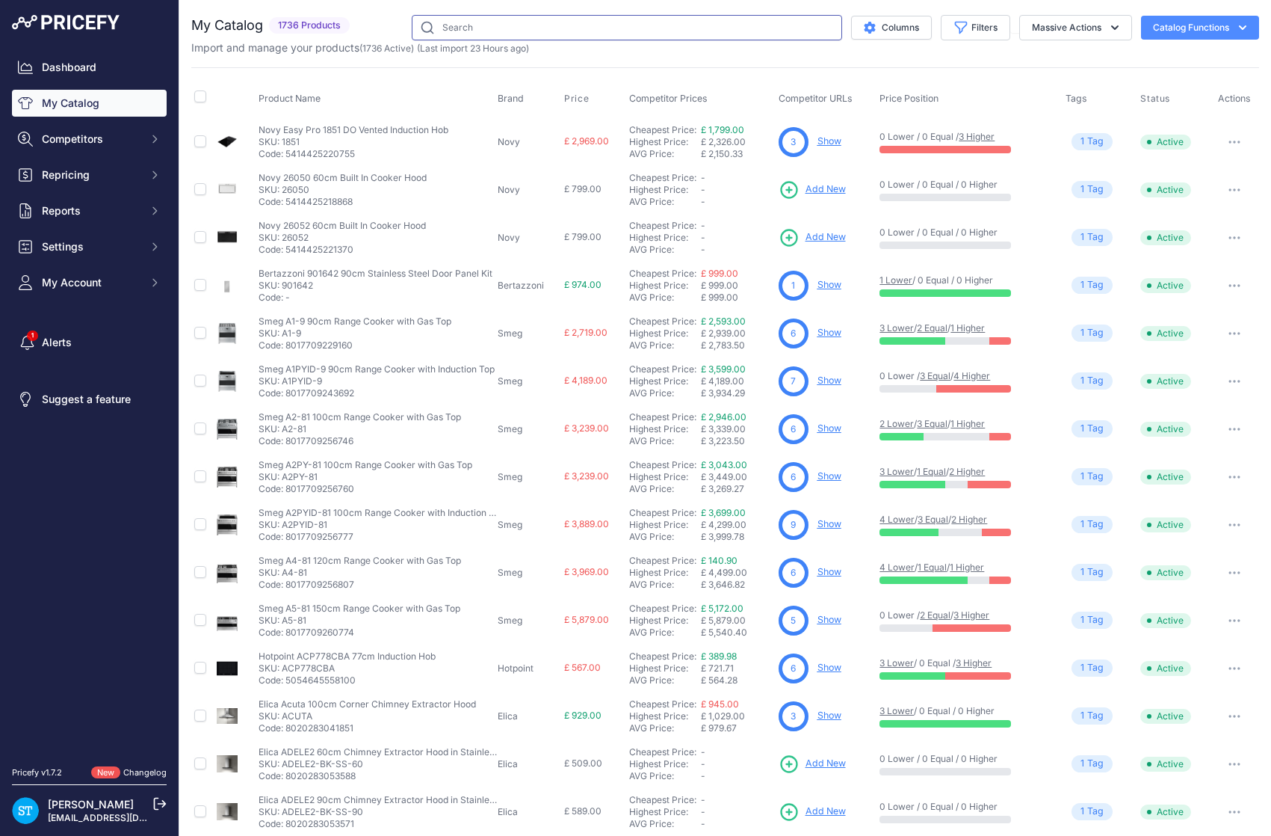
click at [470, 26] on input "text" at bounding box center [627, 27] width 431 height 25
paste input "KDN7713E"
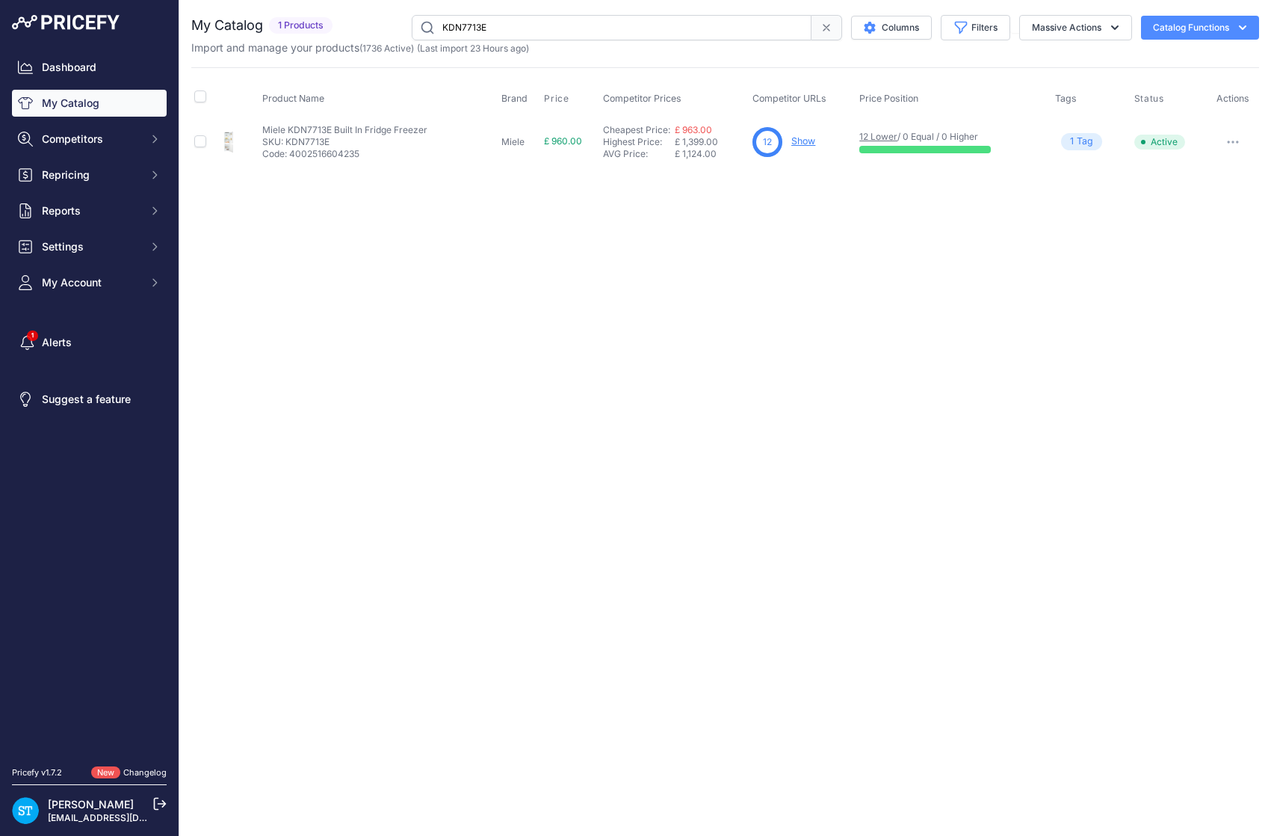
click at [680, 216] on div "Close You are not connected to the internet." at bounding box center [725, 418] width 1092 height 836
click at [595, 40] on input "KDN7713E" at bounding box center [612, 27] width 400 height 25
paste input "FN7734C"
click at [790, 274] on div "Close You are not connected to the internet." at bounding box center [725, 418] width 1092 height 836
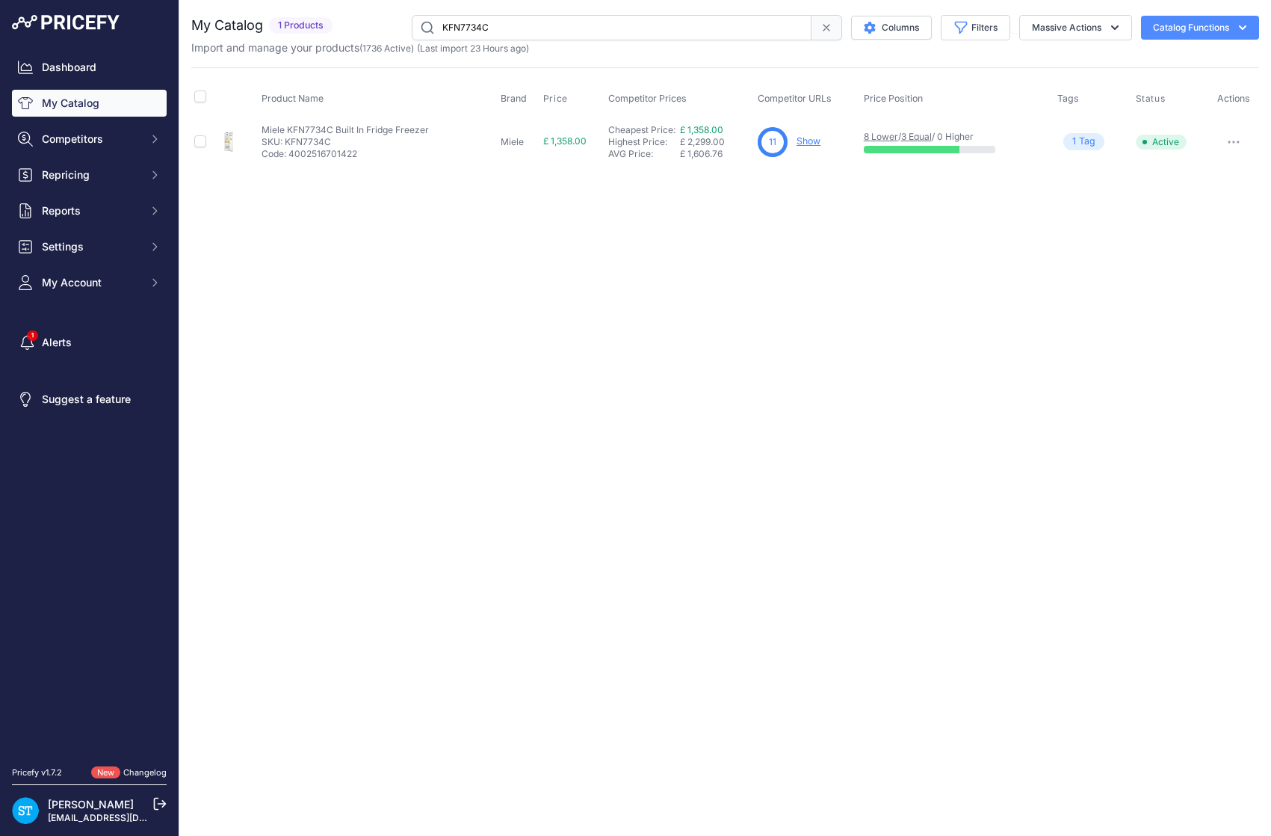
click at [808, 137] on link "Show" at bounding box center [809, 140] width 24 height 11
click at [480, 31] on input "KFN7734C" at bounding box center [612, 27] width 400 height 25
paste input "DGM7440-OBBL"
click at [699, 277] on div "Close You are not connected to the internet." at bounding box center [725, 418] width 1092 height 836
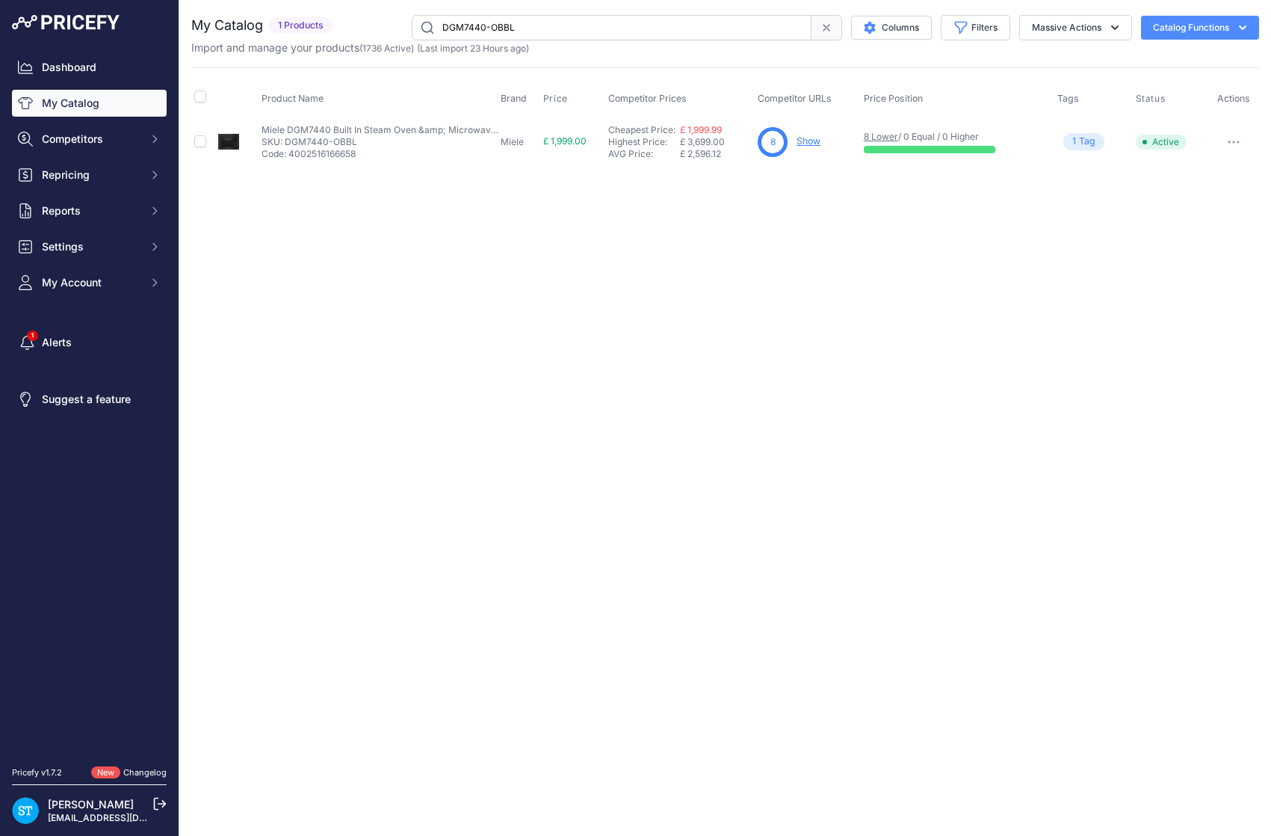
click at [502, 27] on input "DGM7440-OBBL" at bounding box center [612, 27] width 400 height 25
paste input "FNS7710E"
click at [807, 212] on div "Close You are not connected to the internet." at bounding box center [725, 418] width 1092 height 836
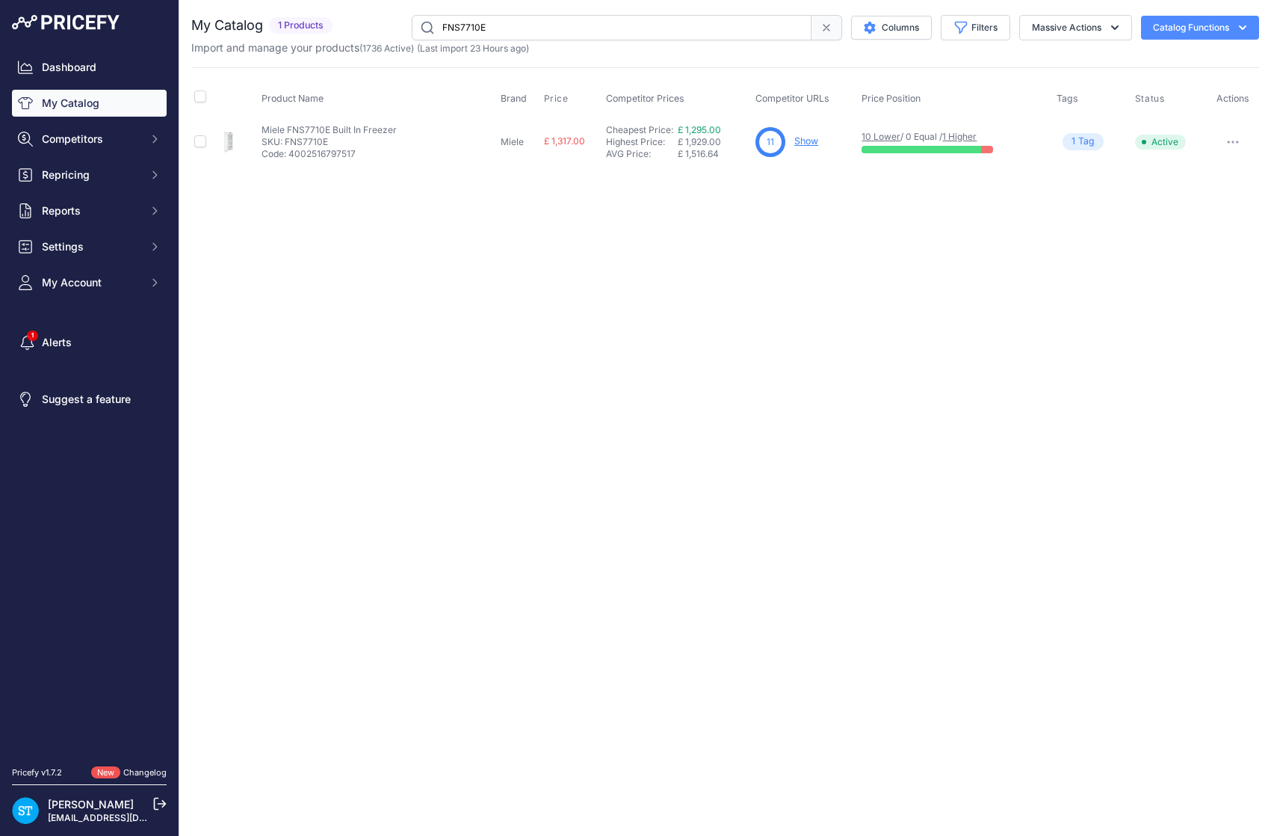
click at [464, 24] on input "FNS7710E" at bounding box center [612, 27] width 400 height 25
paste input "H7260BP"
click at [828, 186] on div "Close You are not connected to the internet." at bounding box center [725, 418] width 1092 height 836
click at [458, 25] on input "H7260BP" at bounding box center [612, 27] width 400 height 25
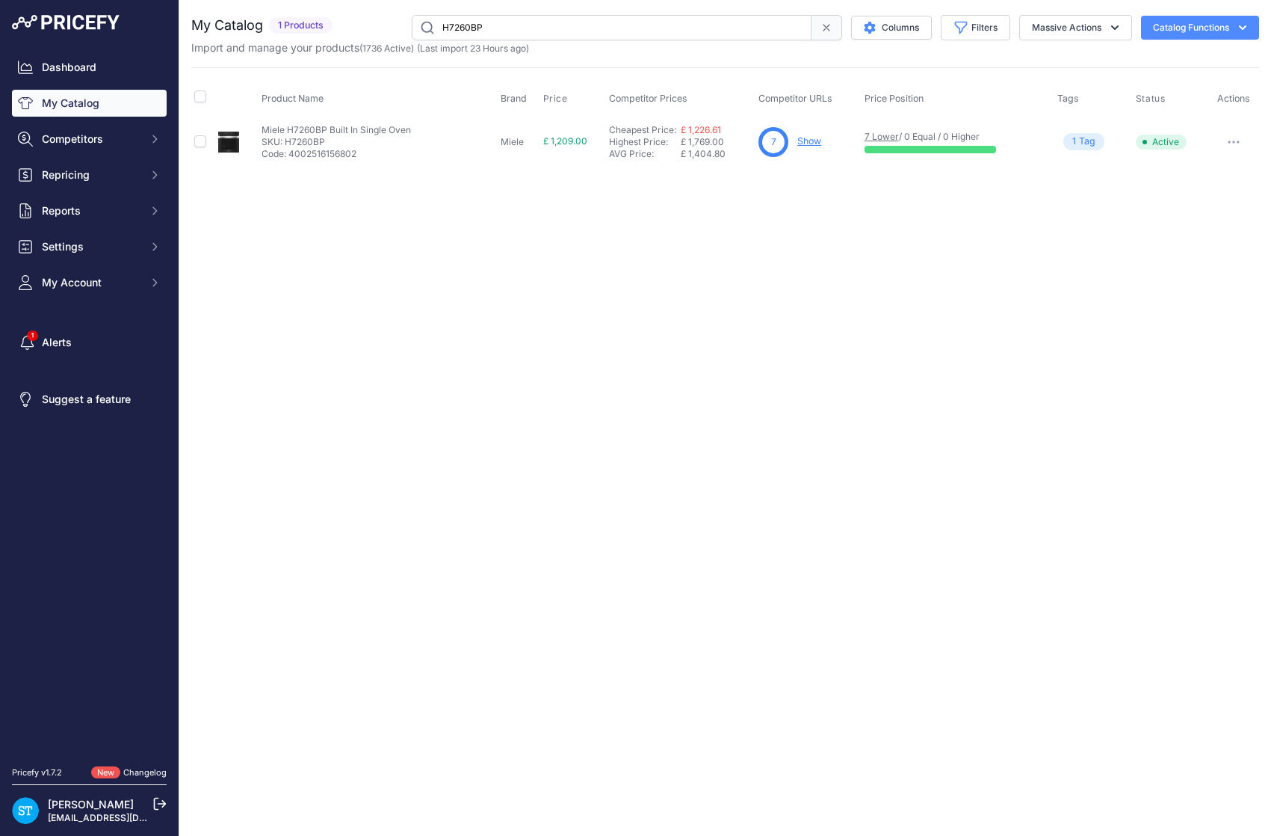
click at [458, 25] on input "H7260BP" at bounding box center [612, 27] width 400 height 25
paste input "PROCH94I1ENET"
drag, startPoint x: 673, startPoint y: 258, endPoint x: 670, endPoint y: 238, distance: 19.7
click at [672, 254] on div "Close You are not connected to the internet." at bounding box center [725, 418] width 1092 height 836
click at [508, 25] on input "PROCH94I1ENET" at bounding box center [612, 27] width 400 height 25
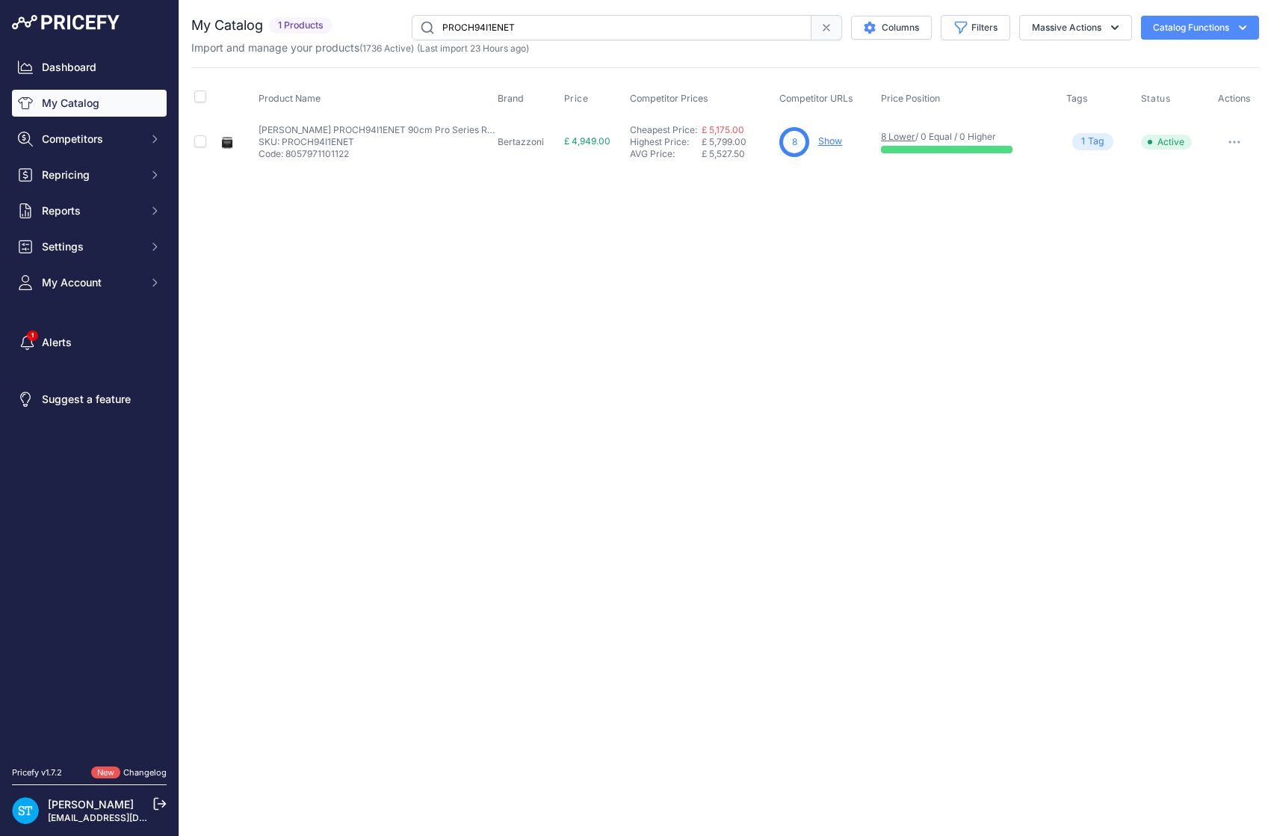
click at [508, 25] on input "PROCH94I1ENET" at bounding box center [612, 27] width 400 height 25
paste input "BOXIN-AD-60"
click at [850, 269] on div "Close You are not connected to the internet." at bounding box center [725, 418] width 1092 height 836
click at [462, 26] on input "BOXIN-AD-60" at bounding box center [612, 27] width 400 height 25
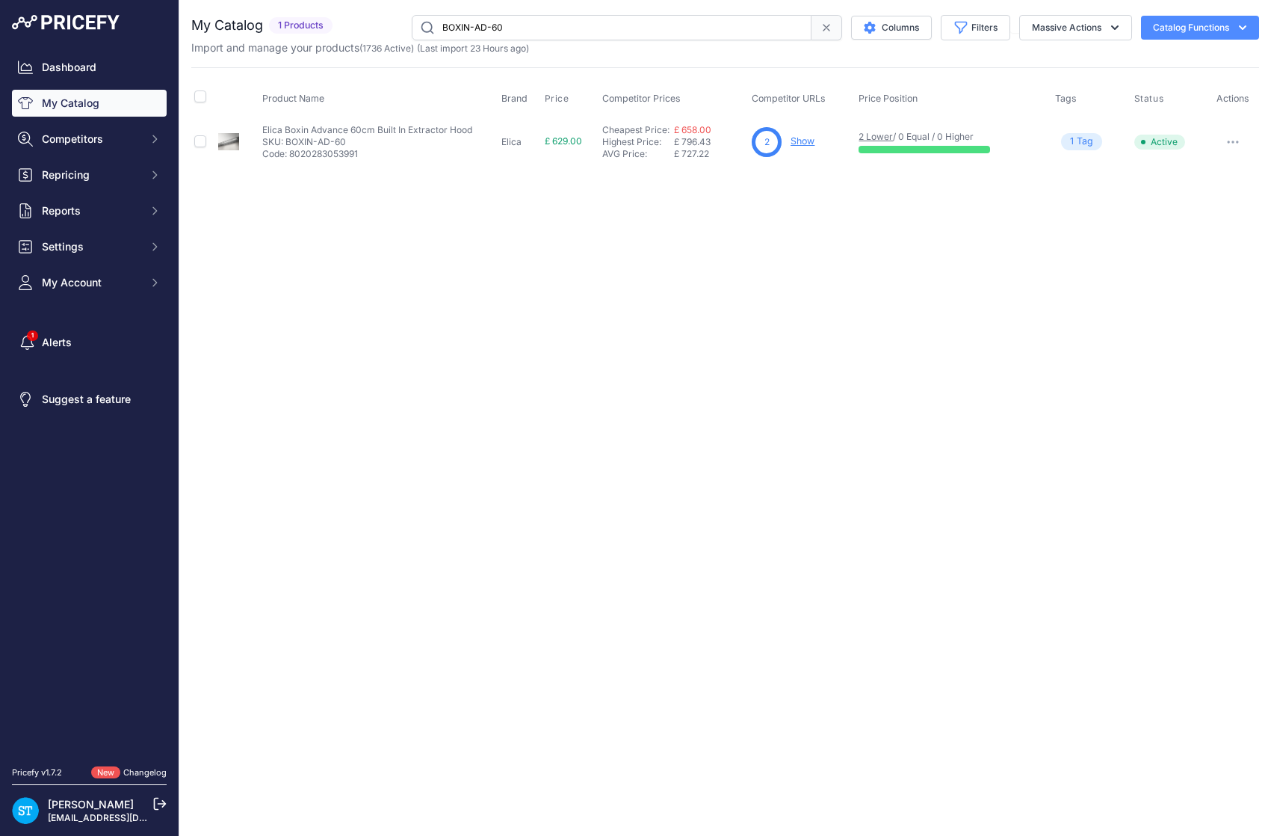
click at [462, 26] on input "BOXIN-AD-60" at bounding box center [612, 27] width 400 height 25
paste input "KMDA7272FR-U"
click at [845, 198] on div "Close You are not connected to the internet." at bounding box center [725, 418] width 1092 height 836
click at [821, 139] on link "Show" at bounding box center [811, 140] width 24 height 11
click at [482, 30] on input "KMDA7272FR-U" at bounding box center [612, 27] width 400 height 25
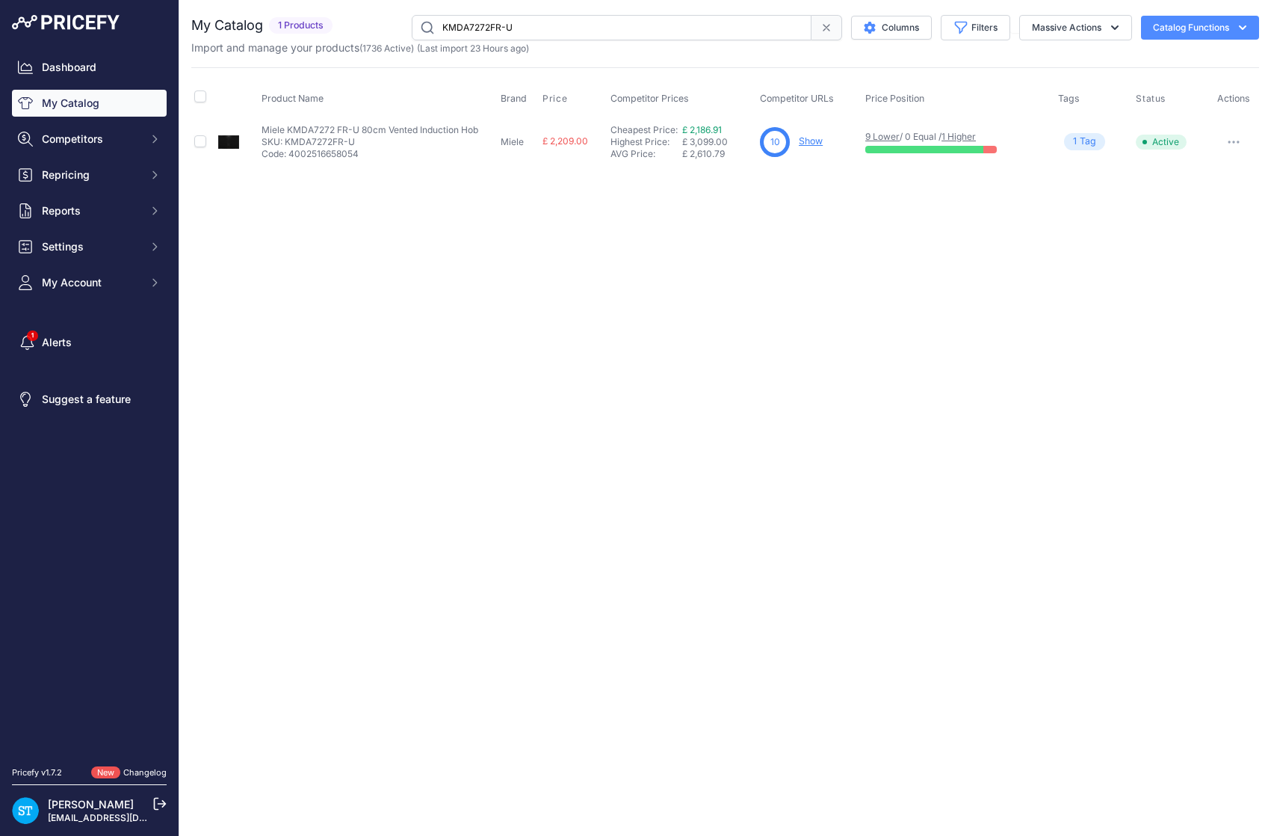
click at [482, 30] on input "KMDA7272FR-U" at bounding box center [612, 27] width 400 height 25
paste input "876FL-A"
click at [786, 265] on div "Close You are not connected to the internet." at bounding box center [725, 418] width 1092 height 836
click at [457, 20] on input "KMDA7876FL-A" at bounding box center [612, 27] width 400 height 25
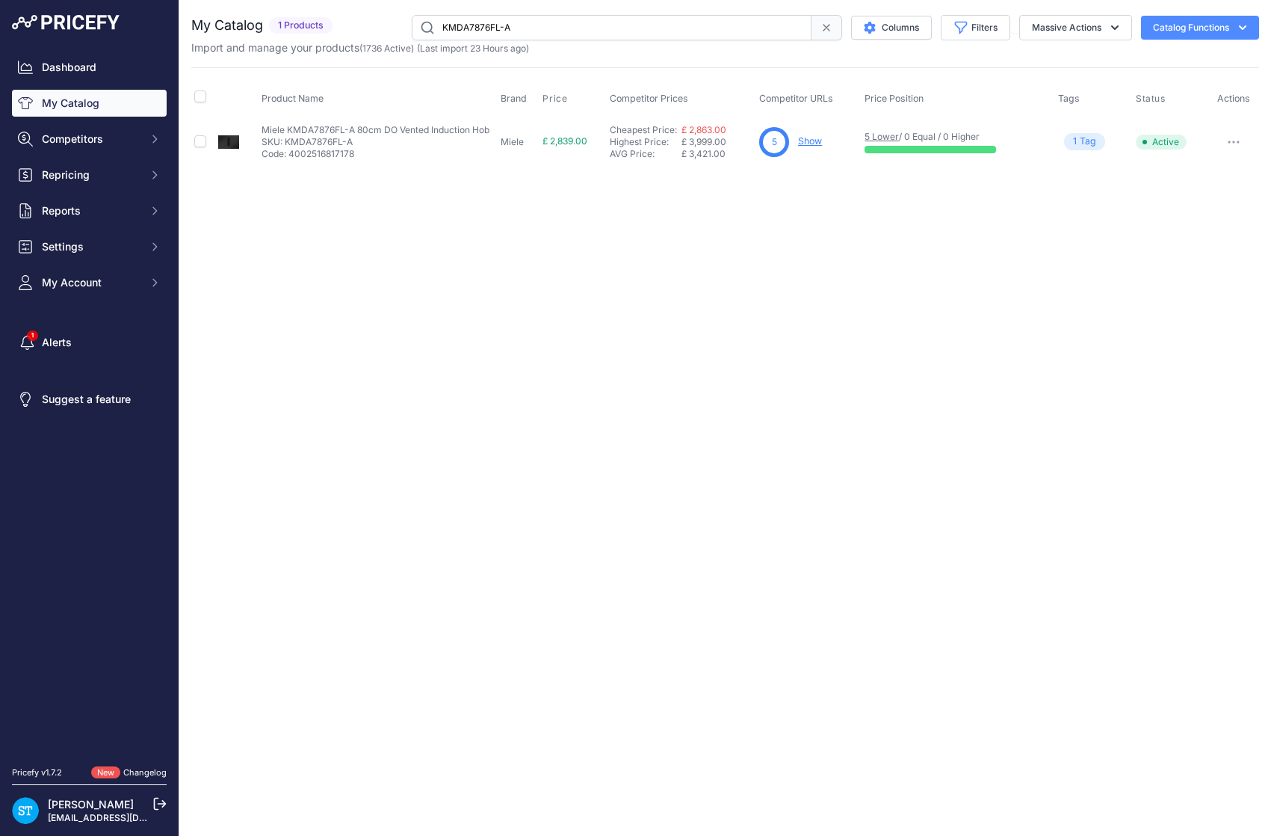
click at [457, 21] on input "KMDA7876FL-A" at bounding box center [612, 27] width 400 height 25
paste input "NT-SWITCH-BK-DO"
click at [808, 283] on div "Close You are not connected to the internet." at bounding box center [725, 418] width 1092 height 836
click at [490, 25] on input "NT-SWITCH-BK-DO" at bounding box center [612, 27] width 400 height 25
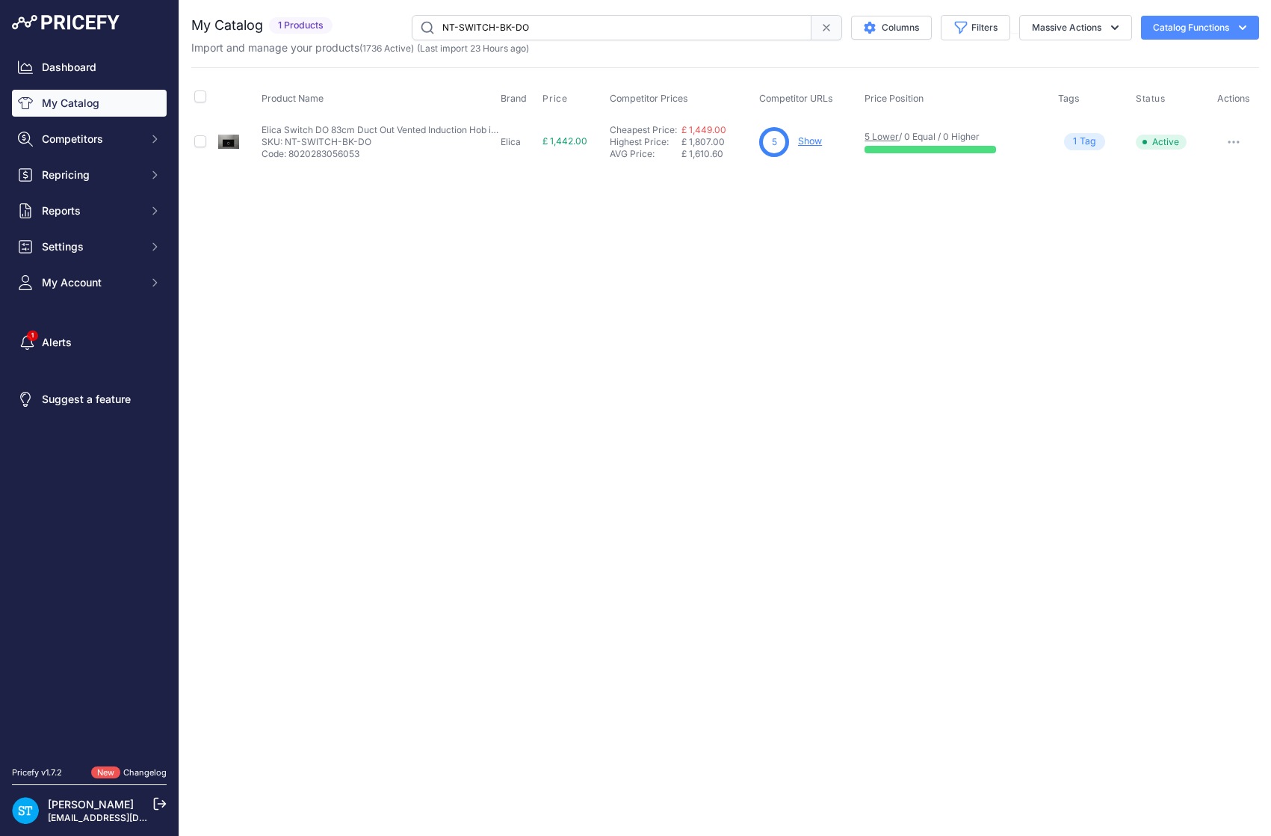
click at [490, 25] on input "NT-SWITCH-BK-DO" at bounding box center [612, 27] width 400 height 25
paste input "DA2360"
drag, startPoint x: 756, startPoint y: 269, endPoint x: 738, endPoint y: 271, distance: 18.0
click at [756, 269] on div "Close You are not connected to the internet." at bounding box center [725, 418] width 1092 height 836
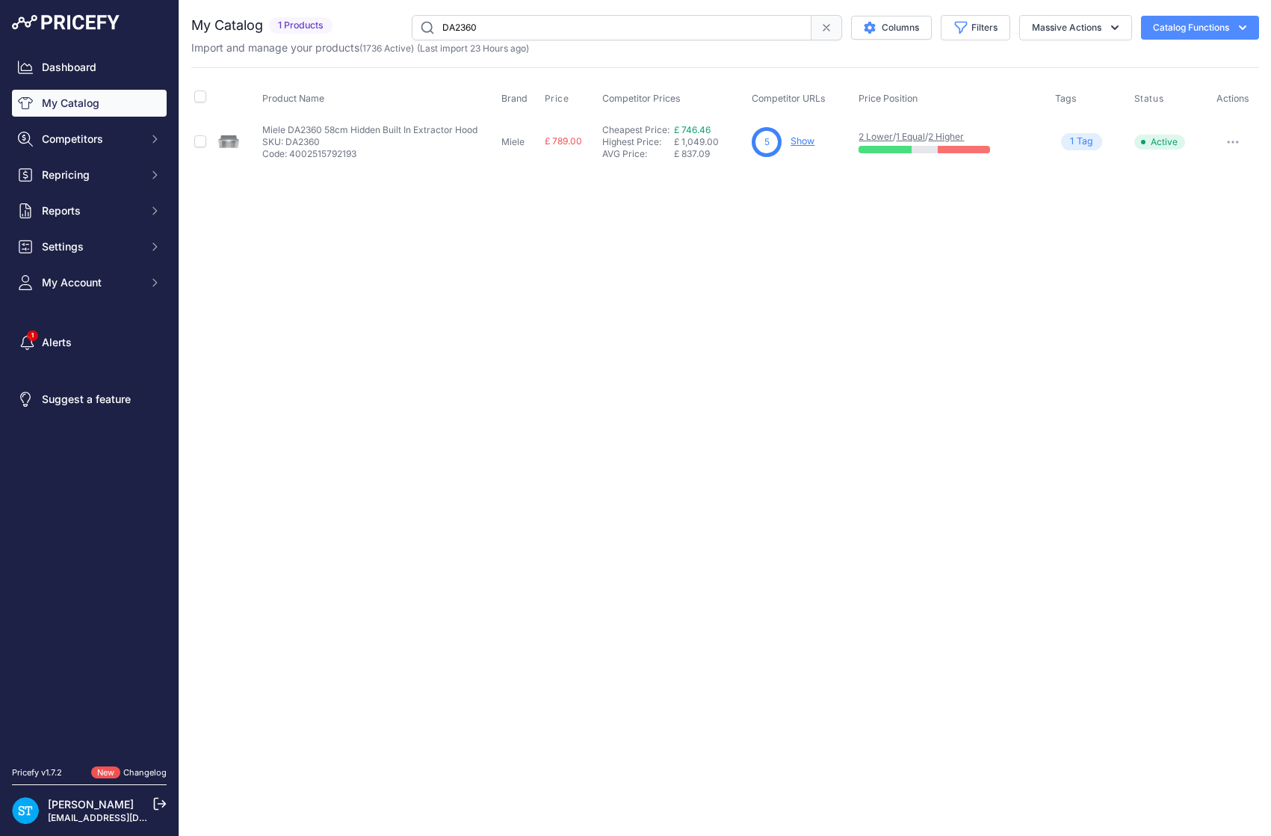
drag, startPoint x: 821, startPoint y: 200, endPoint x: 813, endPoint y: 157, distance: 44.0
click at [821, 199] on div "Close You are not connected to the internet." at bounding box center [725, 418] width 1092 height 836
click at [804, 146] on link "Show" at bounding box center [803, 140] width 24 height 11
click at [482, 33] on input "DA2360" at bounding box center [612, 27] width 400 height 25
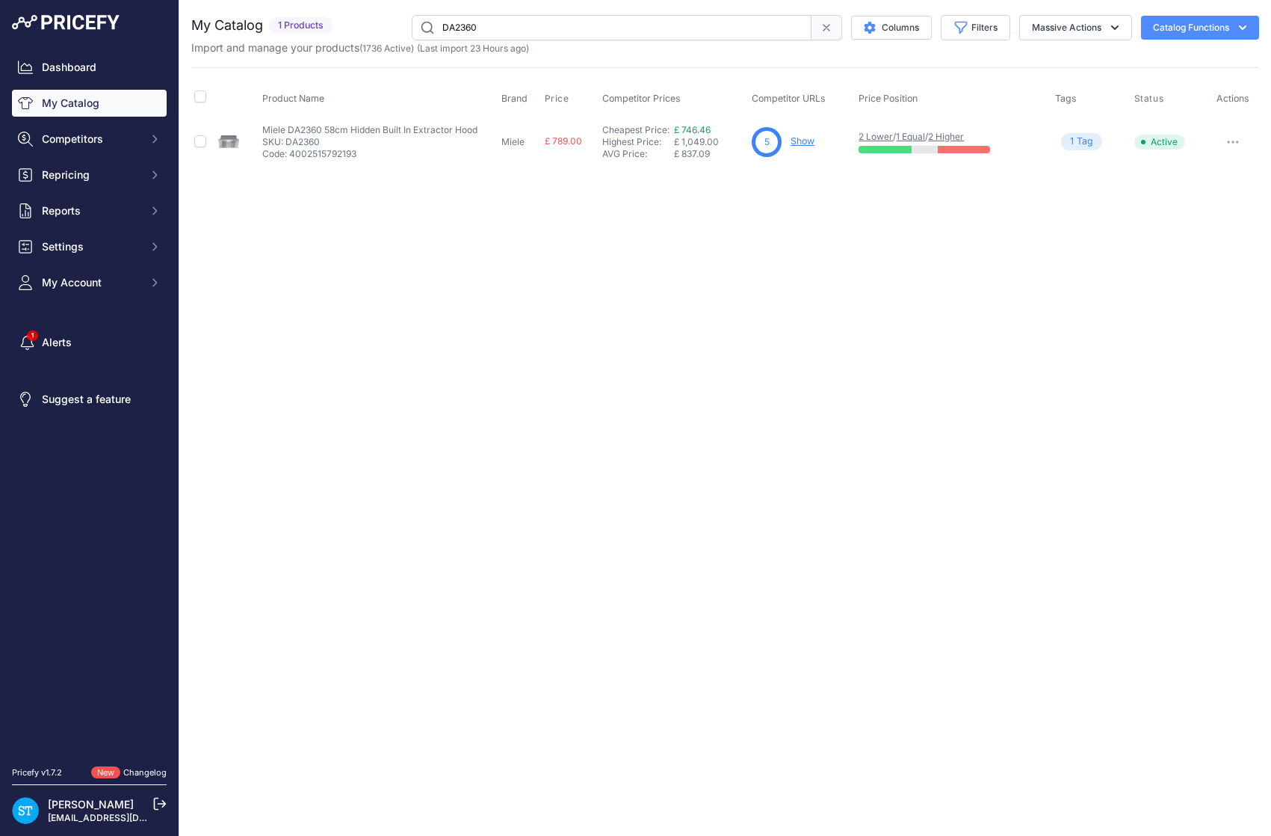
paste input "ESW7010-MABL"
click at [808, 140] on link "Show" at bounding box center [810, 140] width 24 height 11
click at [484, 28] on input "ESW7010-MABL" at bounding box center [612, 27] width 400 height 25
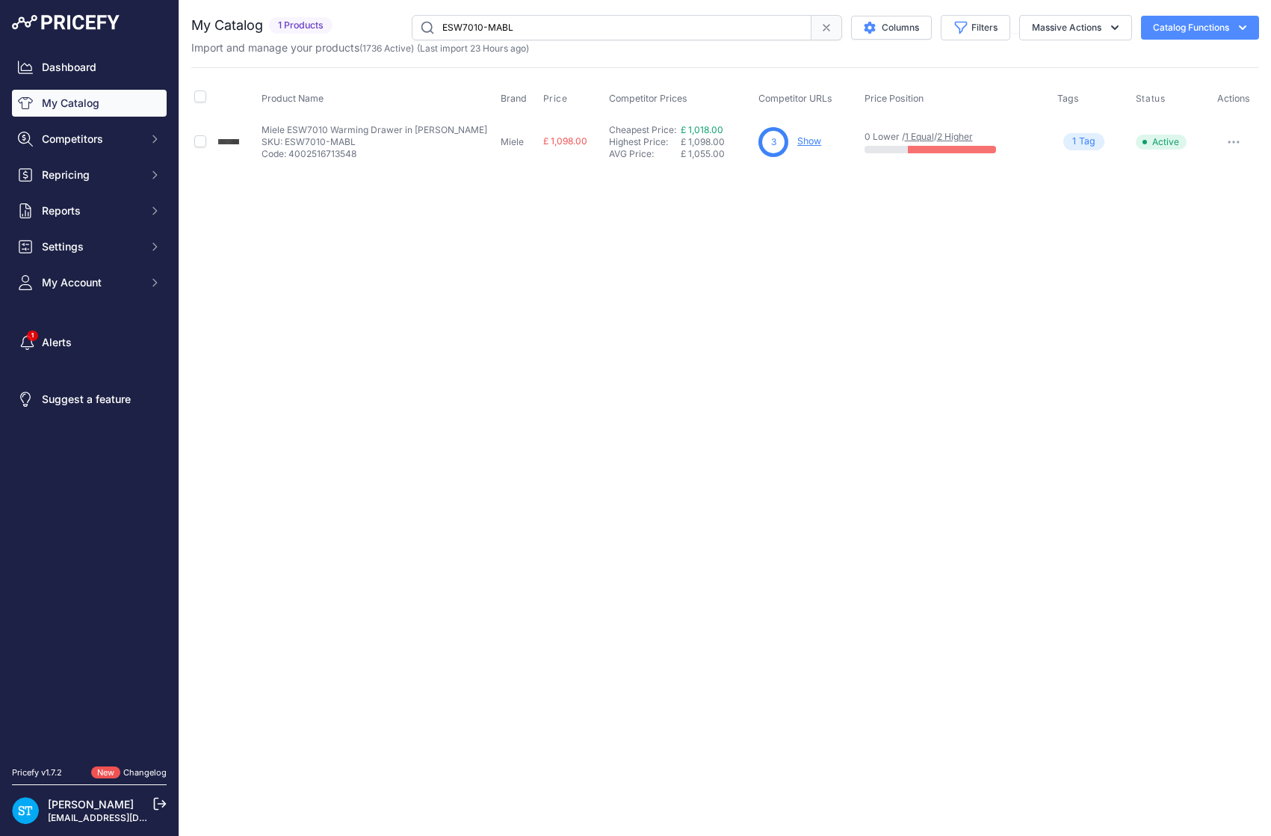
paste input "KM3034-1"
click at [807, 306] on div "Close You are not connected to the internet." at bounding box center [725, 418] width 1092 height 836
click at [864, 293] on div "Close You are not connected to the internet." at bounding box center [725, 418] width 1092 height 836
click at [807, 139] on link "Show" at bounding box center [810, 140] width 24 height 11
click at [472, 24] on input "KM3034-1" at bounding box center [612, 27] width 400 height 25
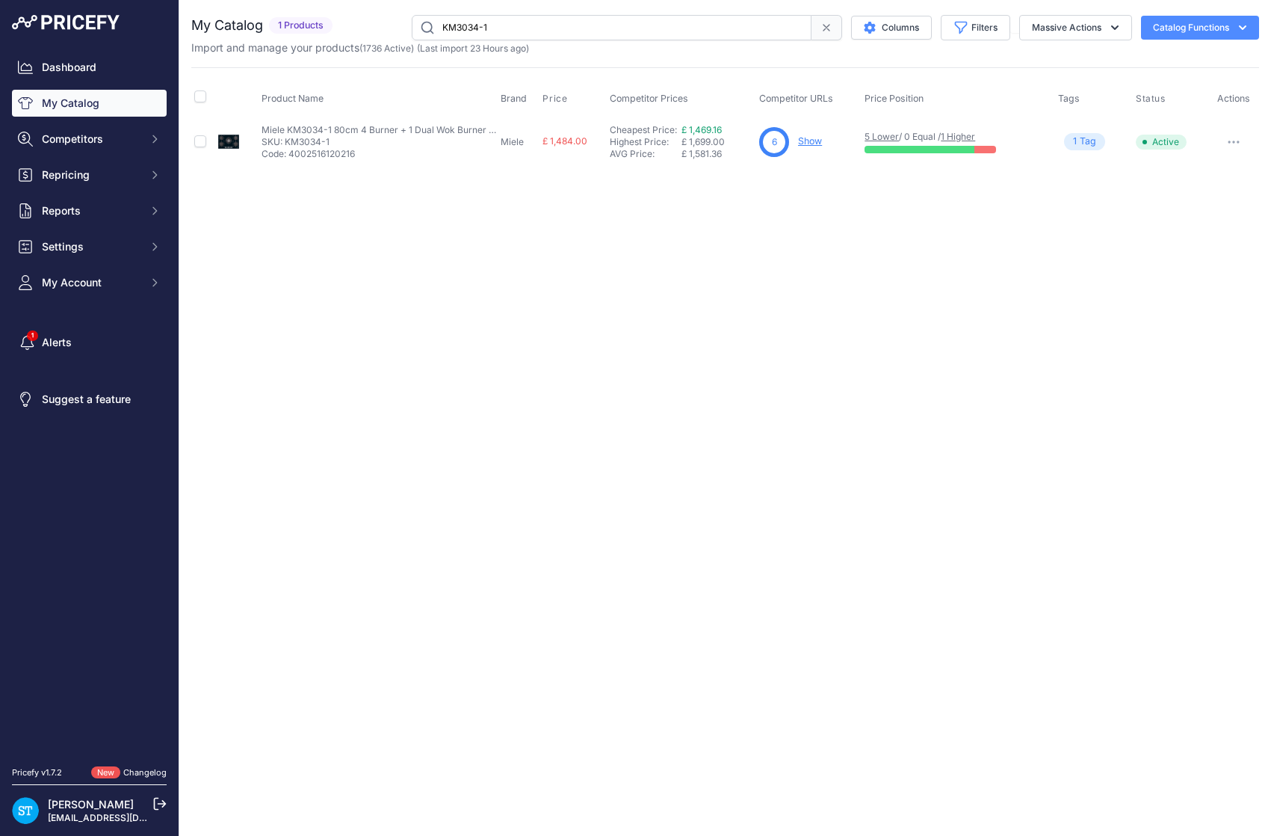
click at [472, 24] on input "KM3034-1" at bounding box center [612, 27] width 400 height 25
paste input "7464FL"
type input "KM7464FL"
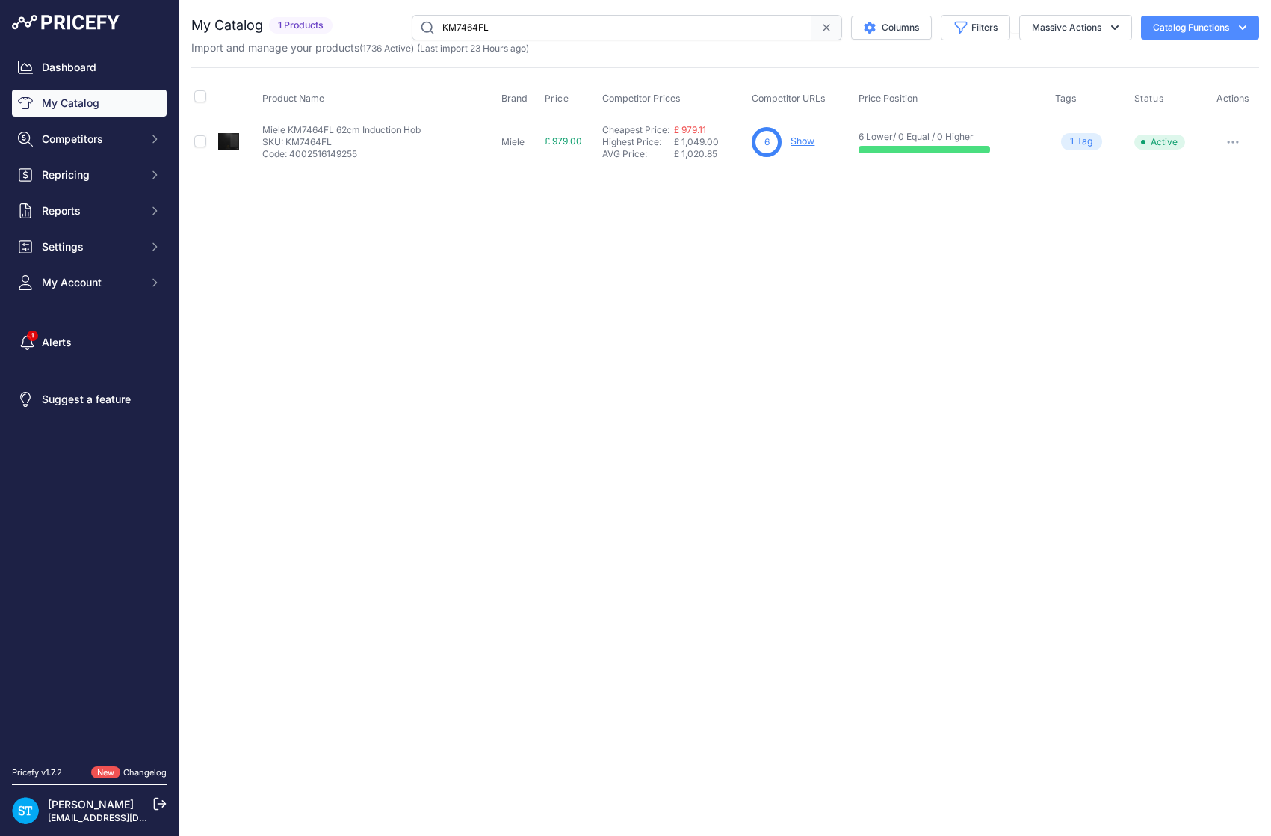
click at [806, 143] on link "Show" at bounding box center [803, 140] width 24 height 11
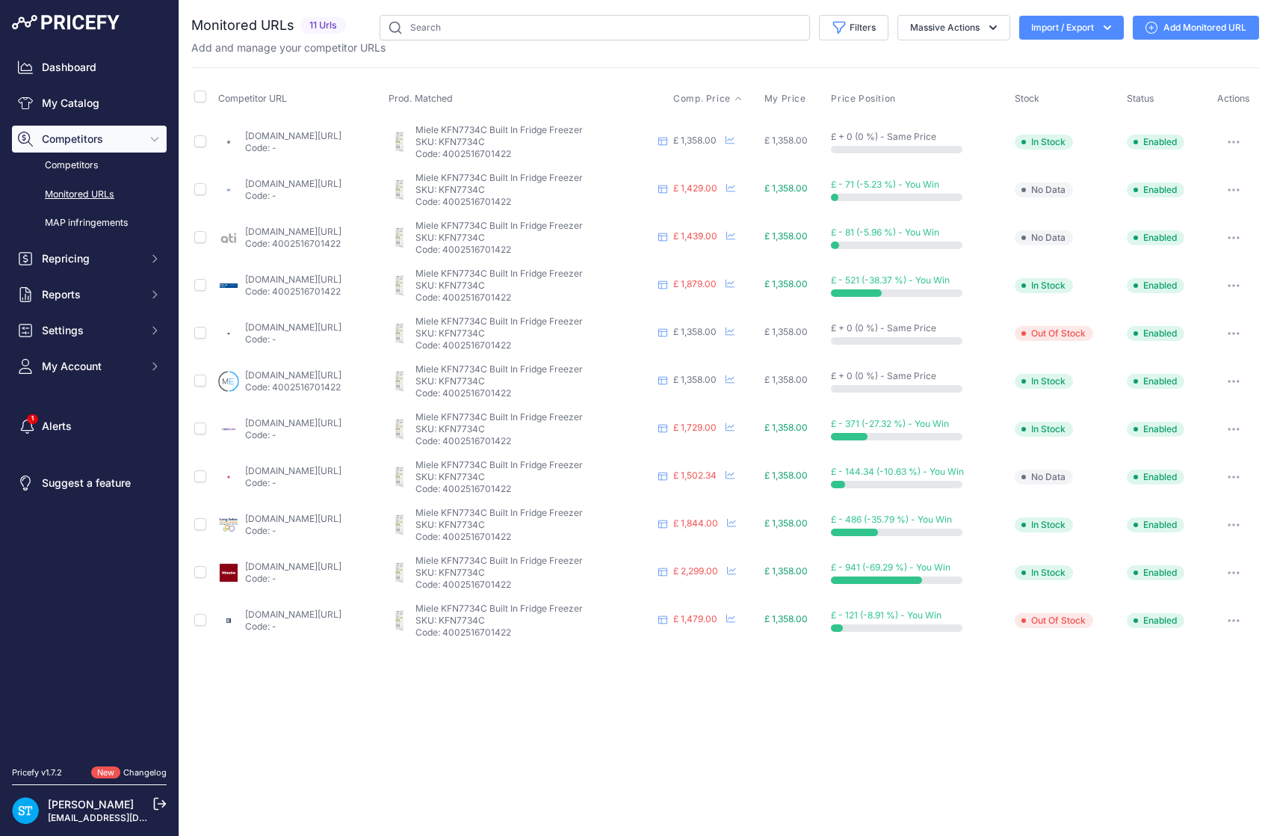
click at [731, 98] on span "Comp. Price" at bounding box center [702, 99] width 58 height 12
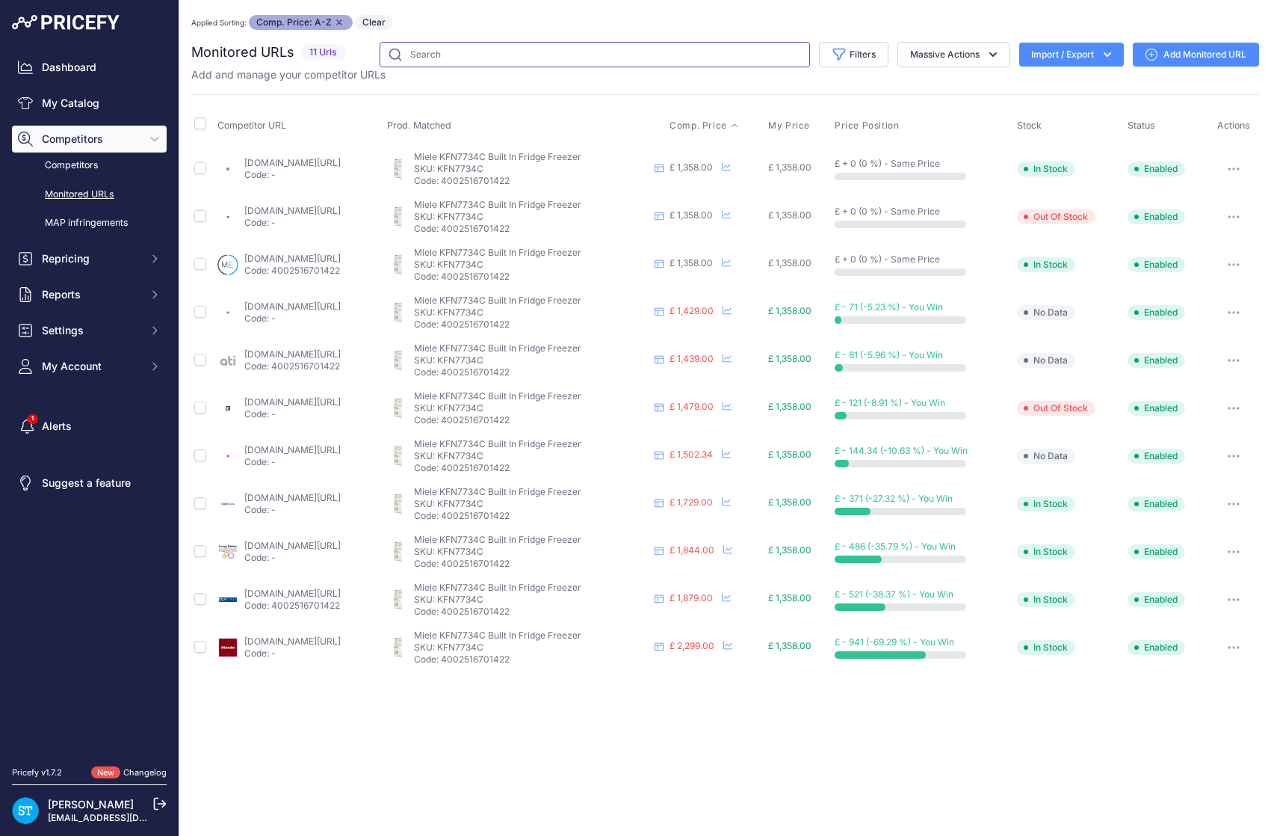
click at [465, 42] on input "text" at bounding box center [595, 54] width 431 height 25
paste input "DGM7440-OBBL"
type input "DGM7440-OBBL"
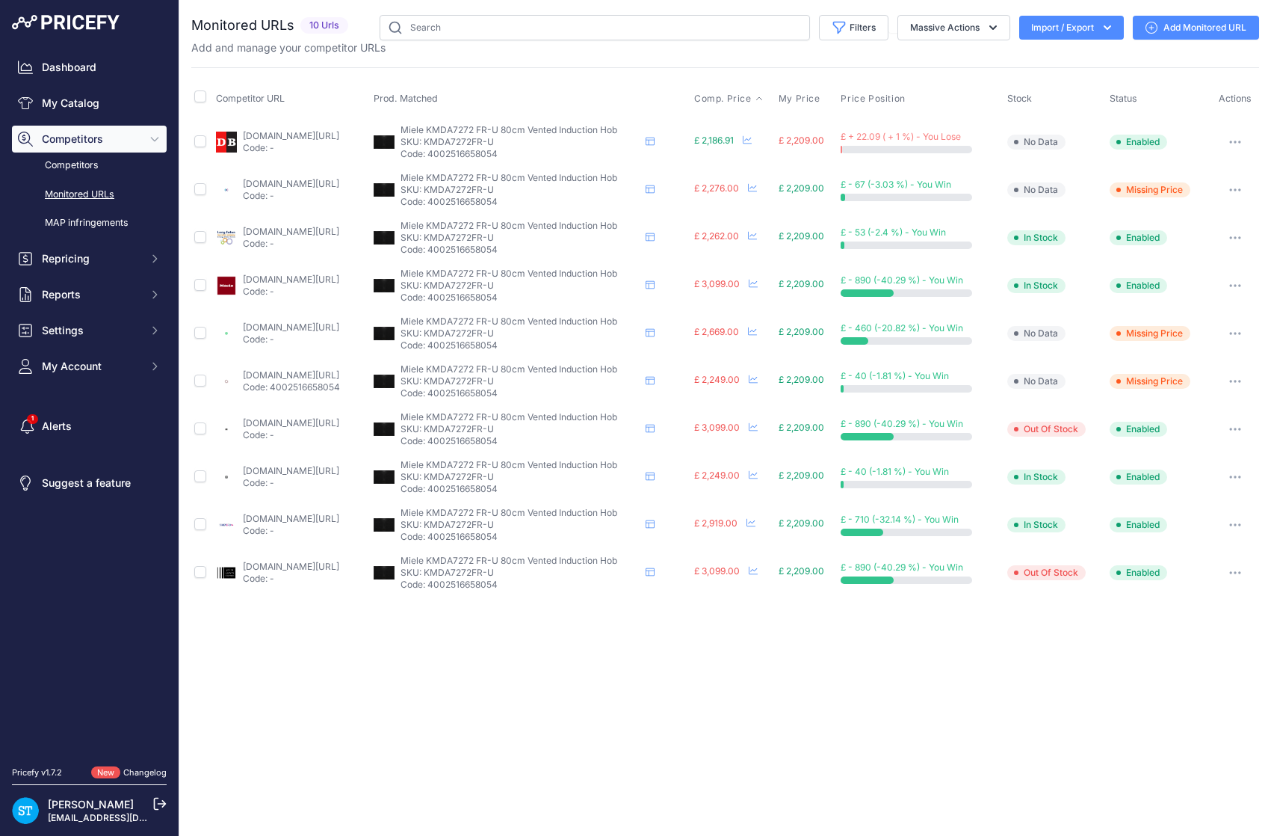
click at [752, 98] on span "Comp. Price" at bounding box center [723, 99] width 58 height 12
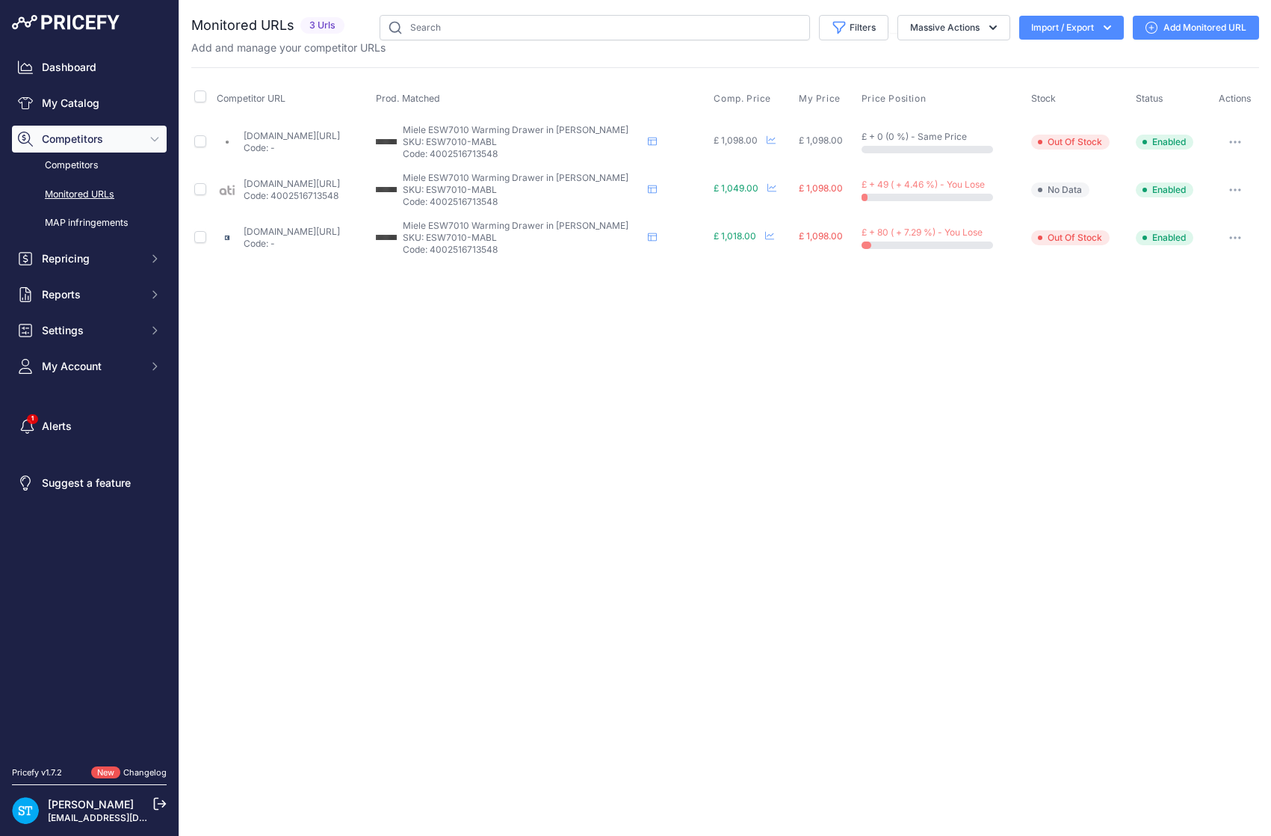
click at [753, 100] on span "Comp. Price" at bounding box center [743, 99] width 58 height 12
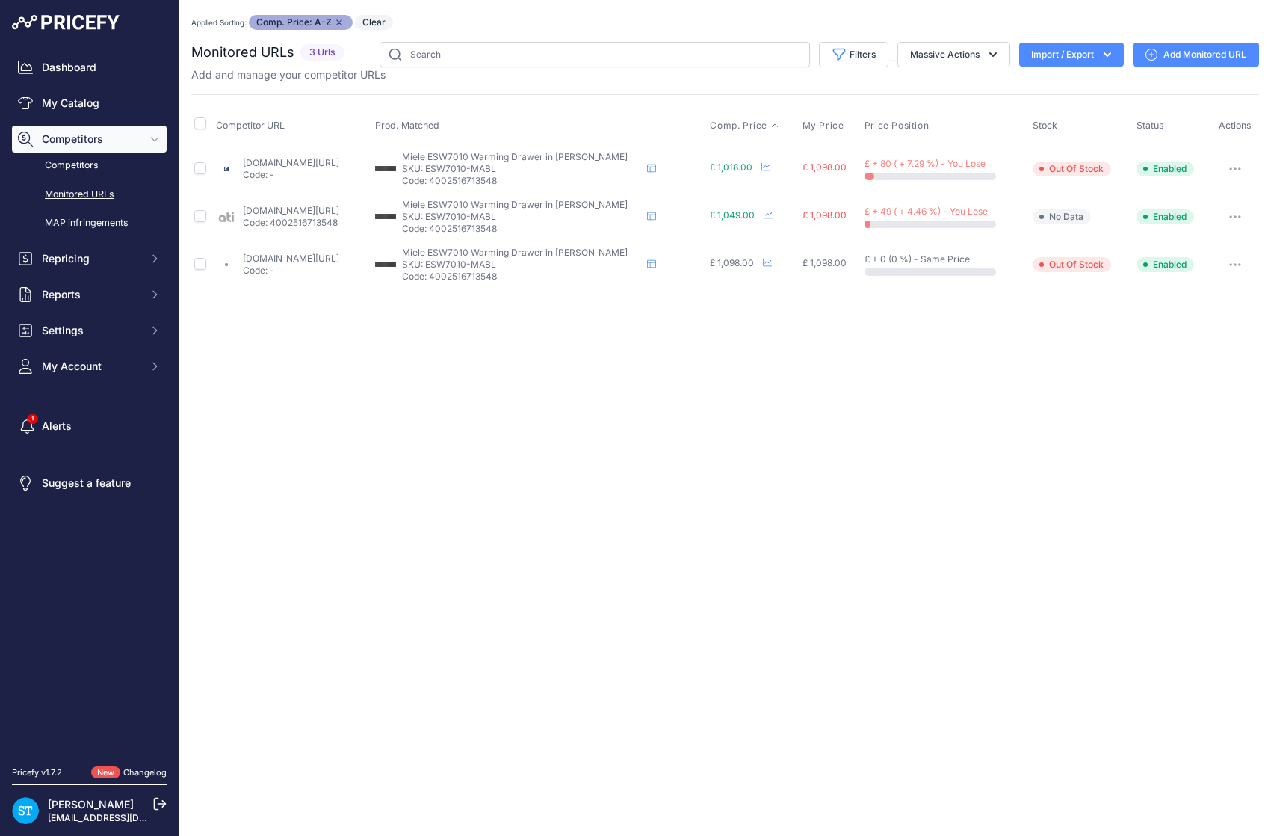
click at [318, 161] on link "knees.co.uk/products/miele-esw7010-built-in-warming-drawer?prirule_jdsnikfkfjsd…" at bounding box center [291, 162] width 96 height 11
click at [1023, 345] on div "Close You are not connected to the internet. Applied Sorting: Comp. Price: A-Z …" at bounding box center [725, 418] width 1092 height 836
click at [339, 161] on link "knees.co.uk/products/miele-esw7010-built-in-warming-drawer?prirule_jdsnikfkfjsd…" at bounding box center [291, 162] width 96 height 11
click at [1236, 167] on icon "button" at bounding box center [1236, 168] width 12 height 3
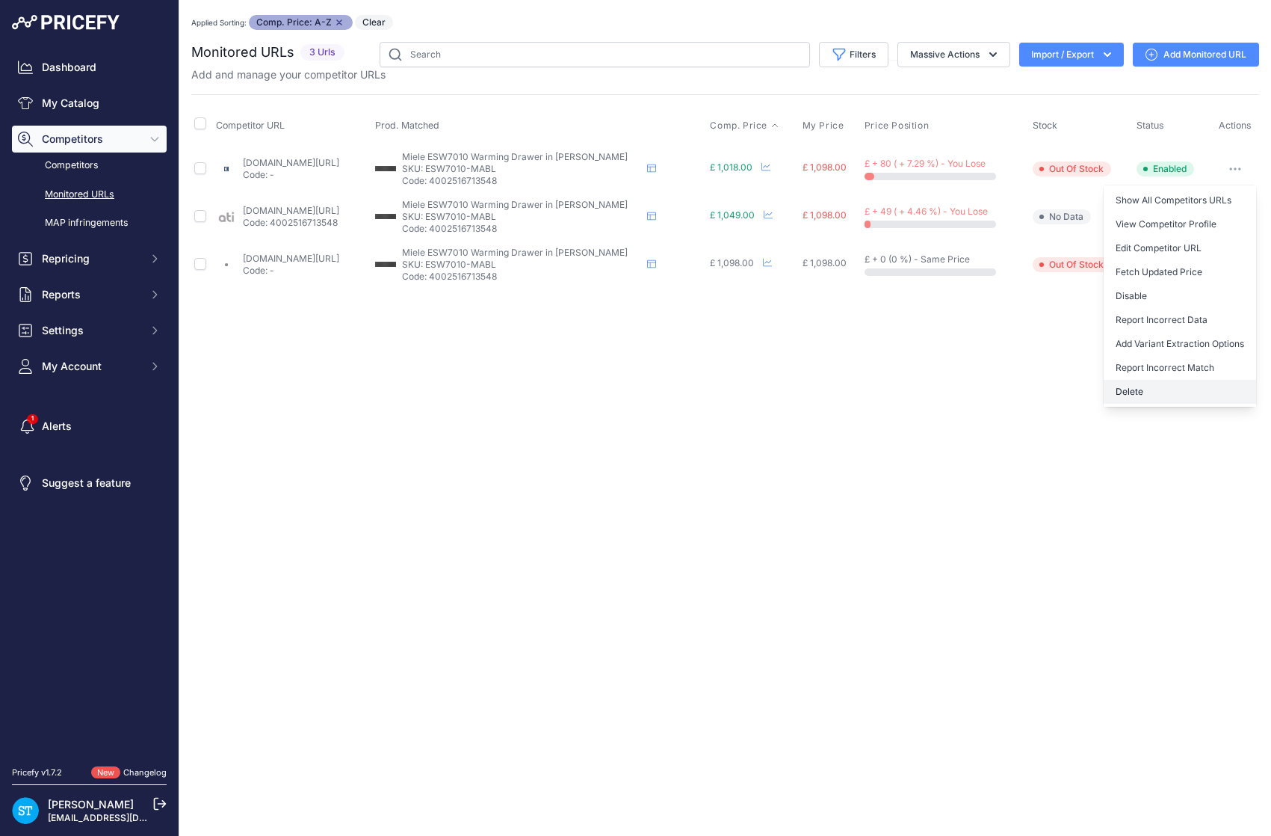
click at [1143, 393] on button "Delete" at bounding box center [1180, 392] width 152 height 24
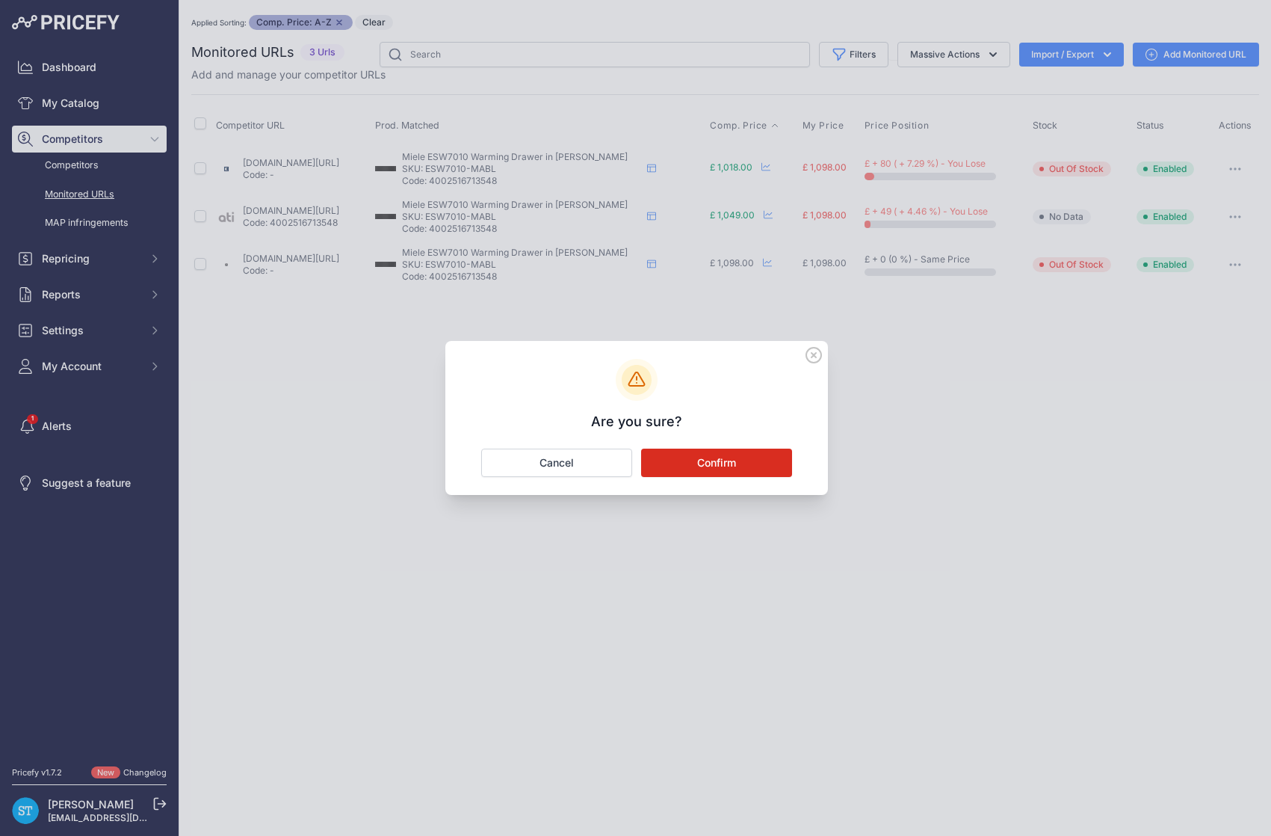
click at [715, 473] on button "Confirm" at bounding box center [716, 462] width 151 height 28
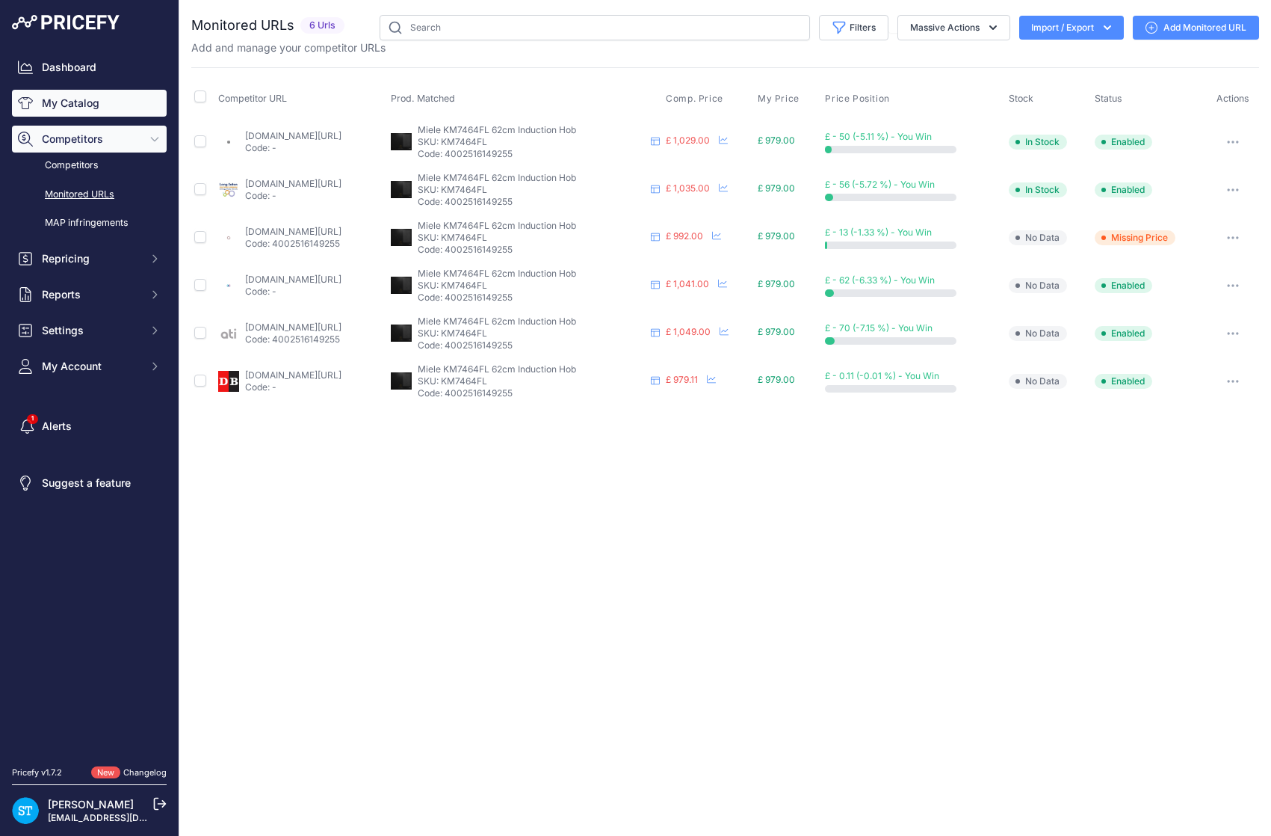
click at [69, 108] on link "My Catalog" at bounding box center [89, 103] width 155 height 27
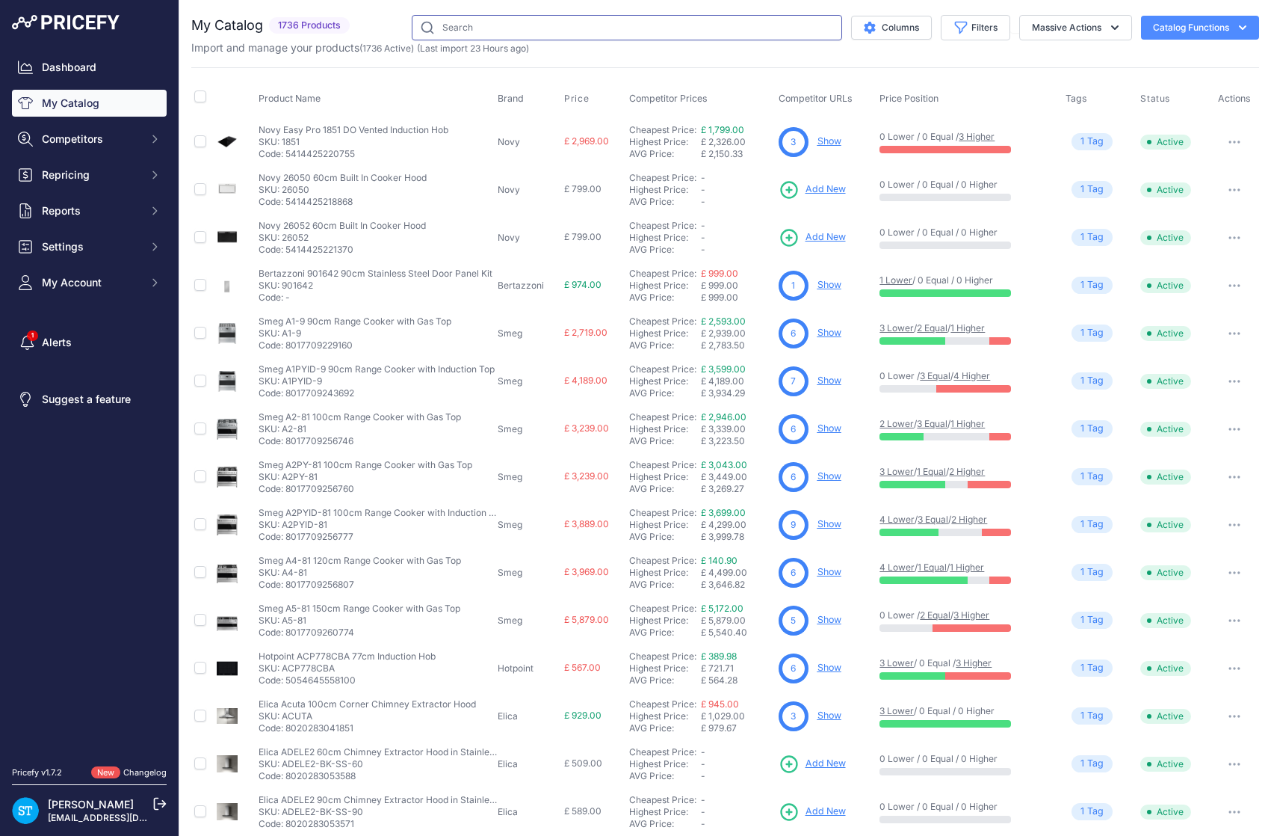
click at [502, 25] on input "text" at bounding box center [627, 27] width 431 height 25
paste input "KM7678FL"
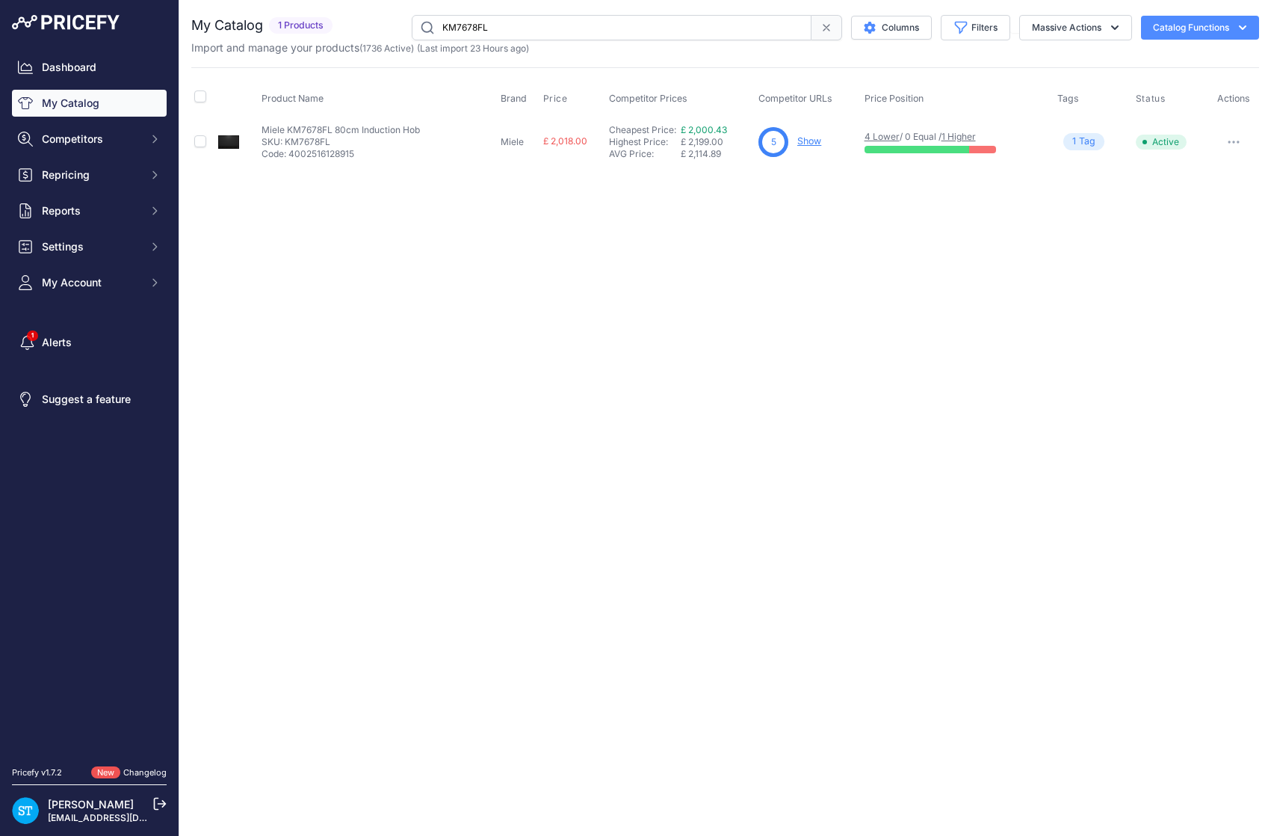
click at [808, 268] on div "Close You are not connected to the internet." at bounding box center [725, 418] width 1092 height 836
click at [819, 144] on link "Show" at bounding box center [810, 140] width 24 height 11
click at [489, 34] on input "KM7678FL" at bounding box center [612, 27] width 400 height 25
paste input "P905LMODGNE"
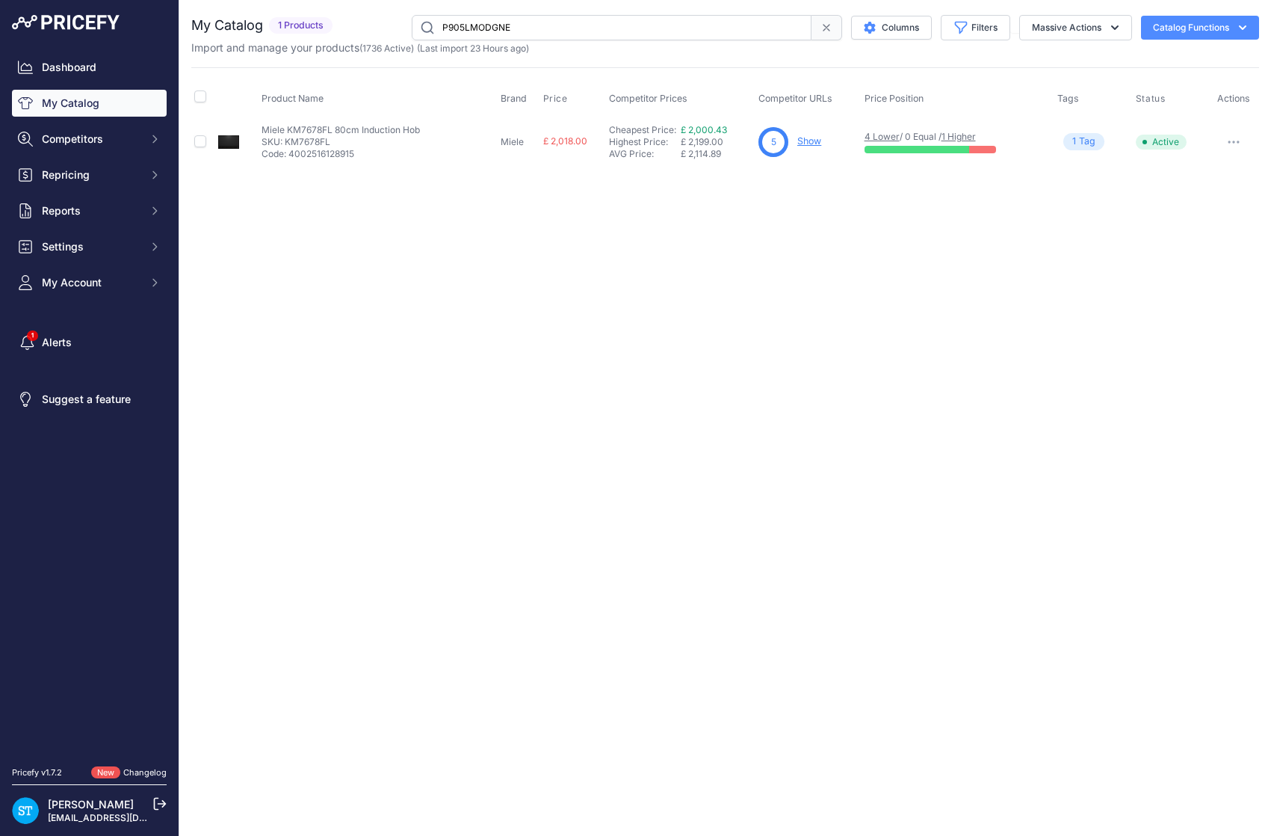
type input "P905LMODGNE"
click at [694, 250] on div "Close You are not connected to the internet." at bounding box center [725, 418] width 1092 height 836
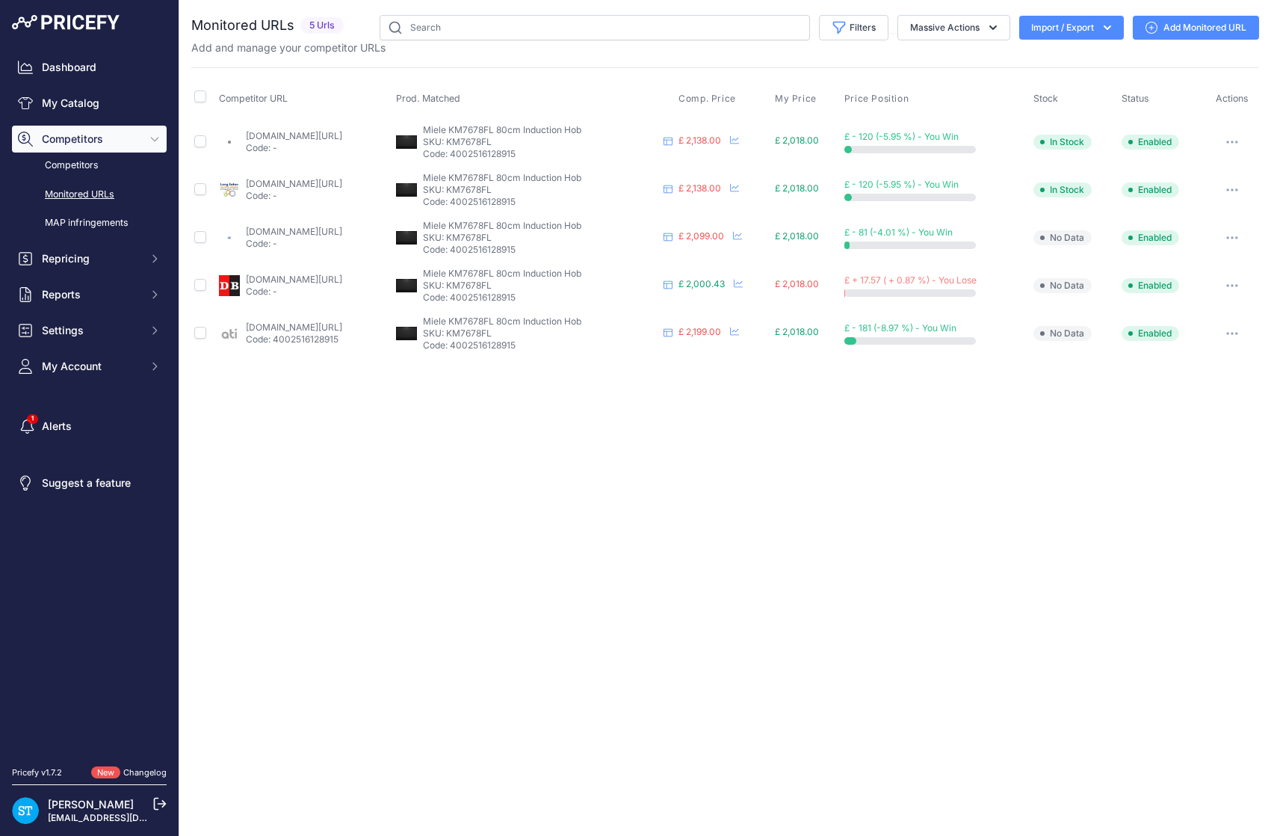
click at [288, 276] on link "[DOMAIN_NAME][URL]" at bounding box center [294, 279] width 96 height 11
